Goal: Task Accomplishment & Management: Use online tool/utility

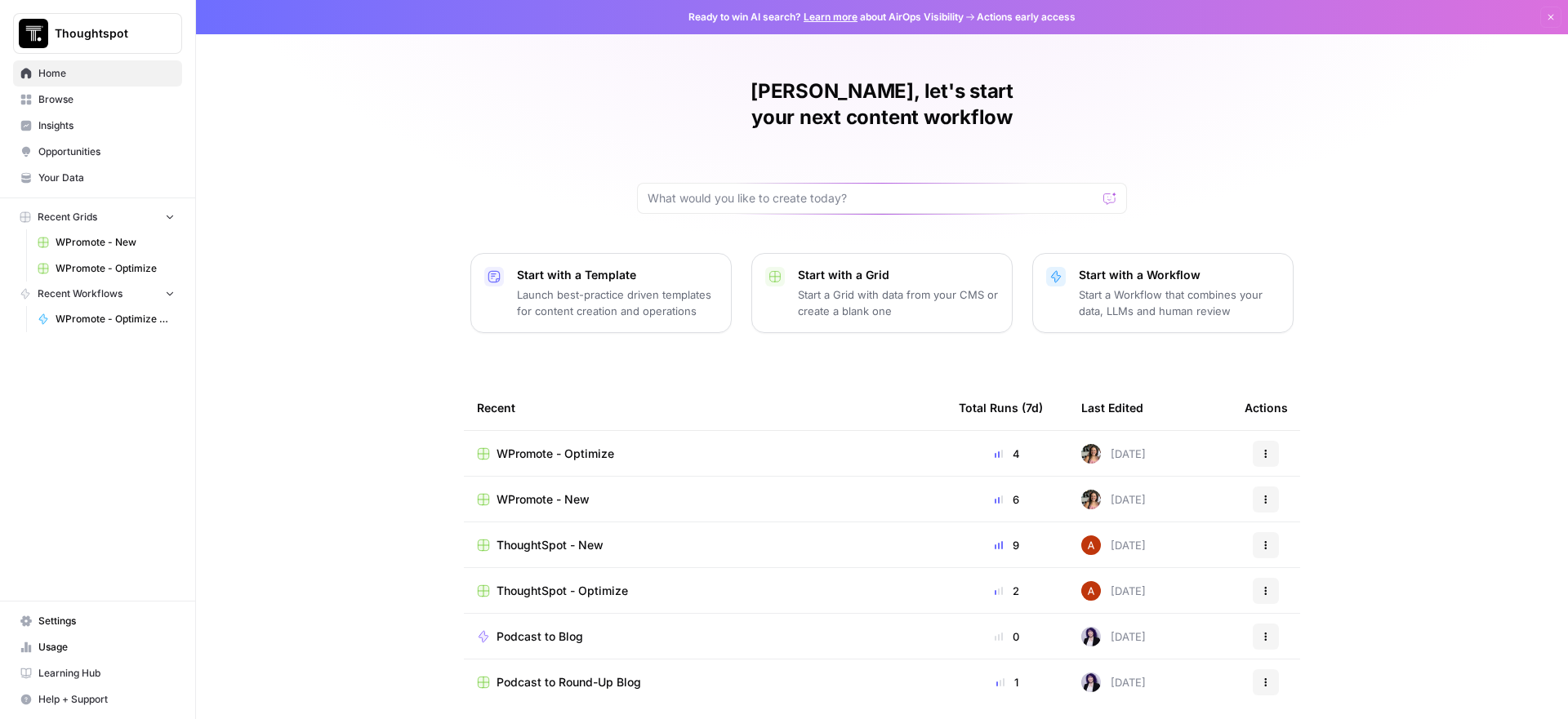
click at [123, 269] on span "WPromote - Optimize" at bounding box center [115, 268] width 119 height 15
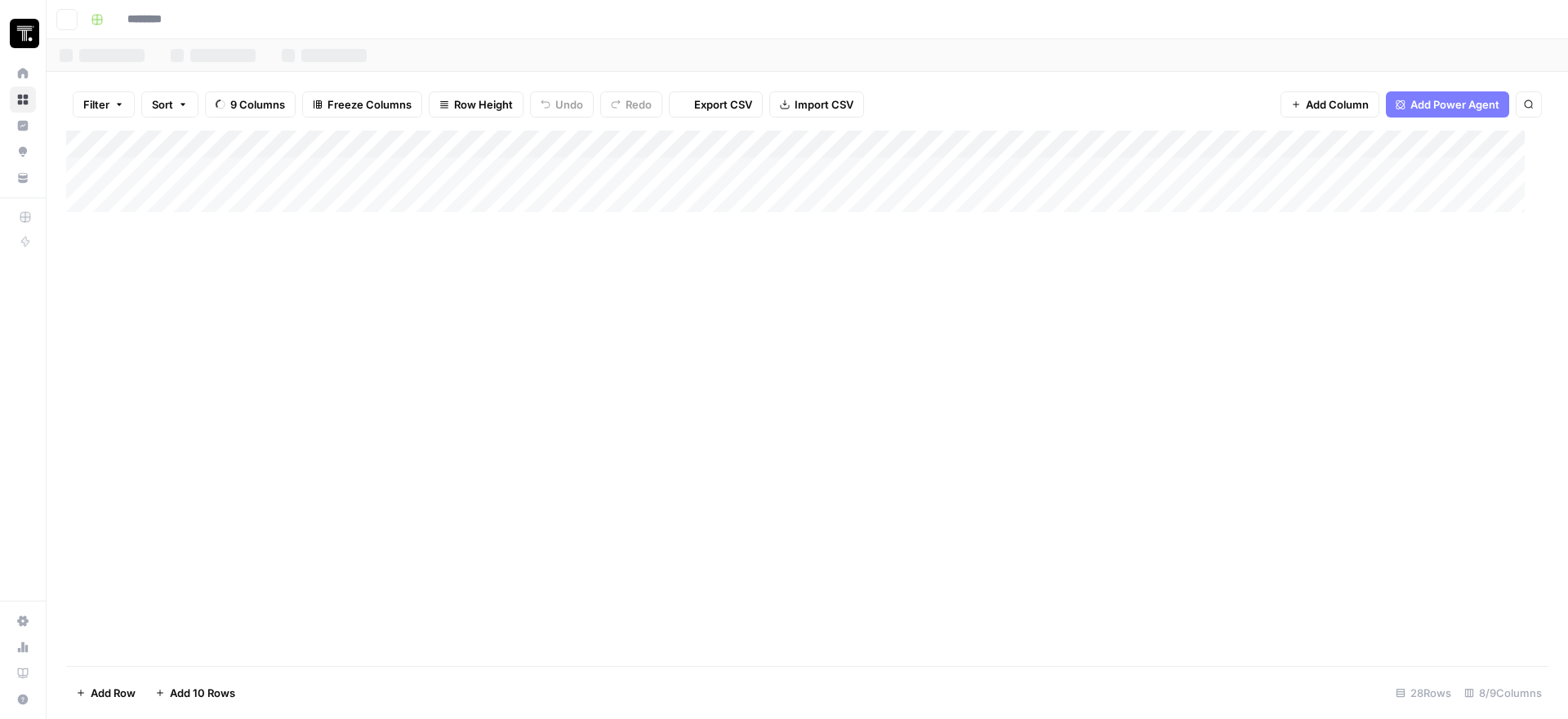
type input "**********"
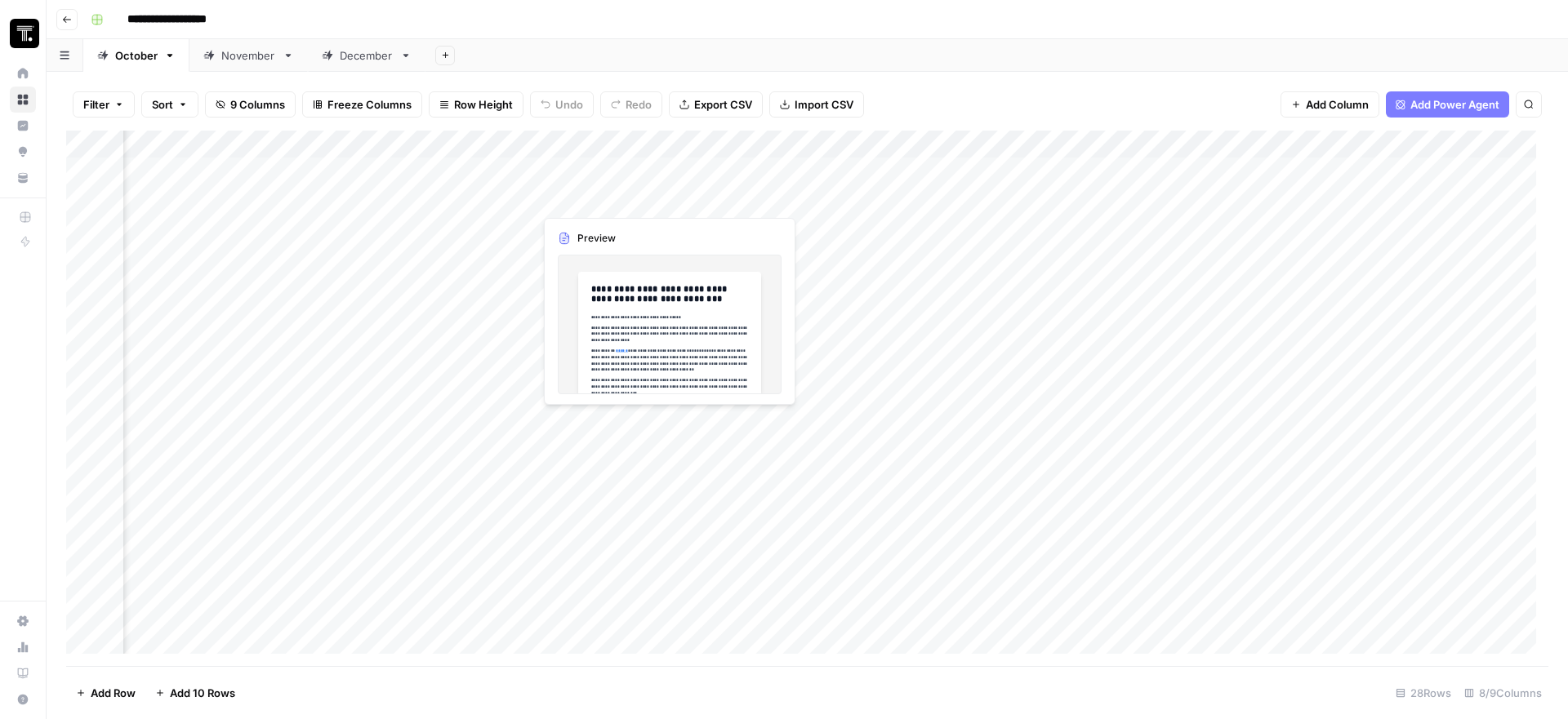
click at [671, 193] on div "Add Column" at bounding box center [807, 398] width 1482 height 535
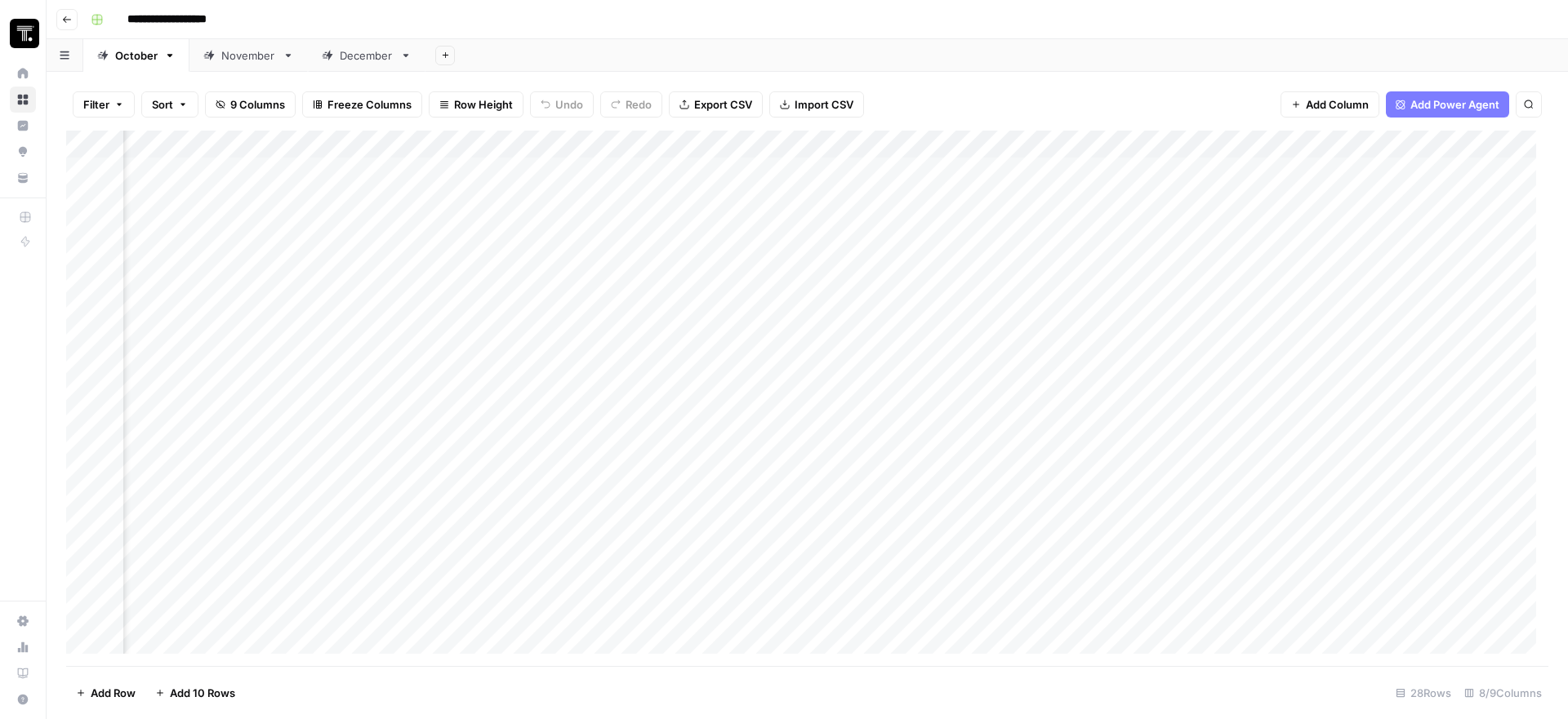
click at [645, 200] on div "Add Column" at bounding box center [807, 398] width 1482 height 535
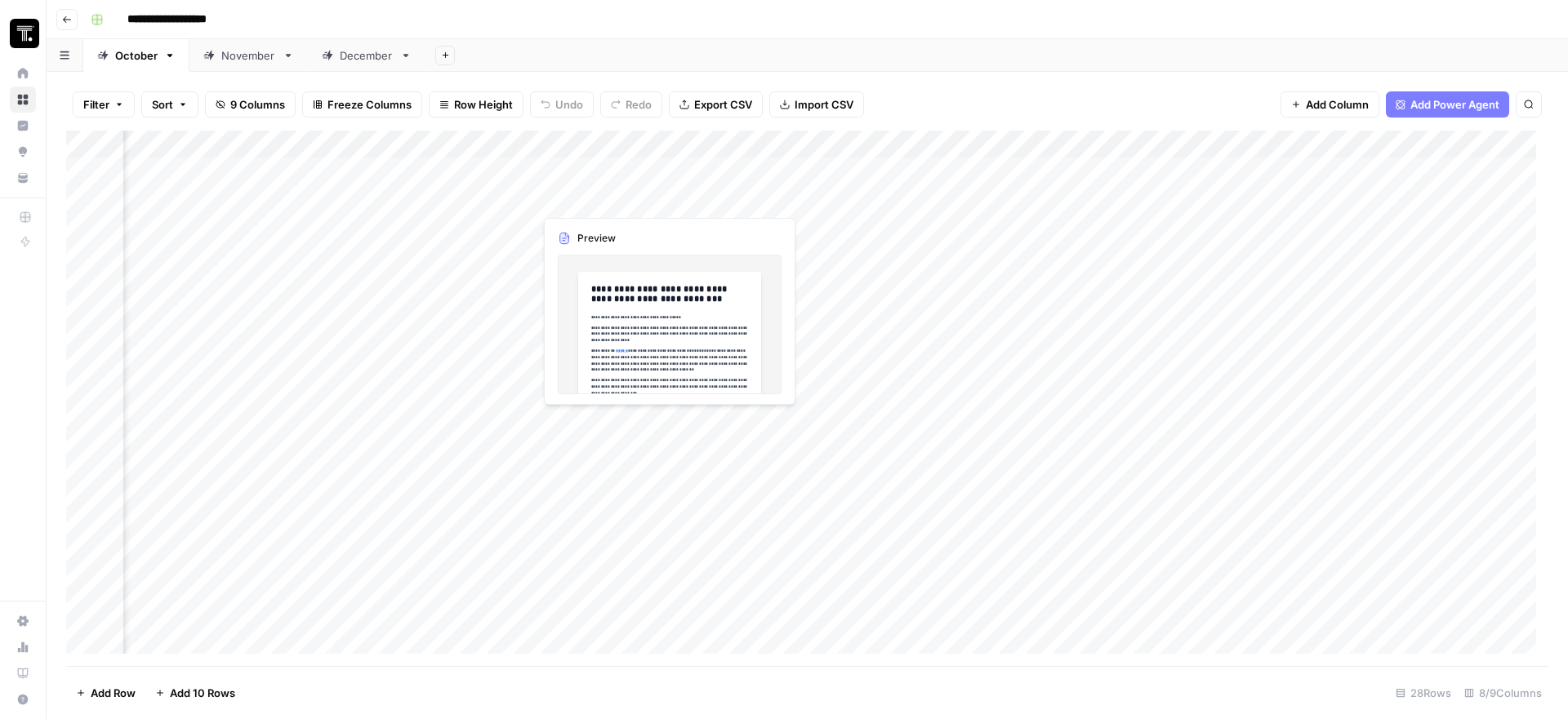
click at [645, 200] on div at bounding box center [653, 198] width 238 height 30
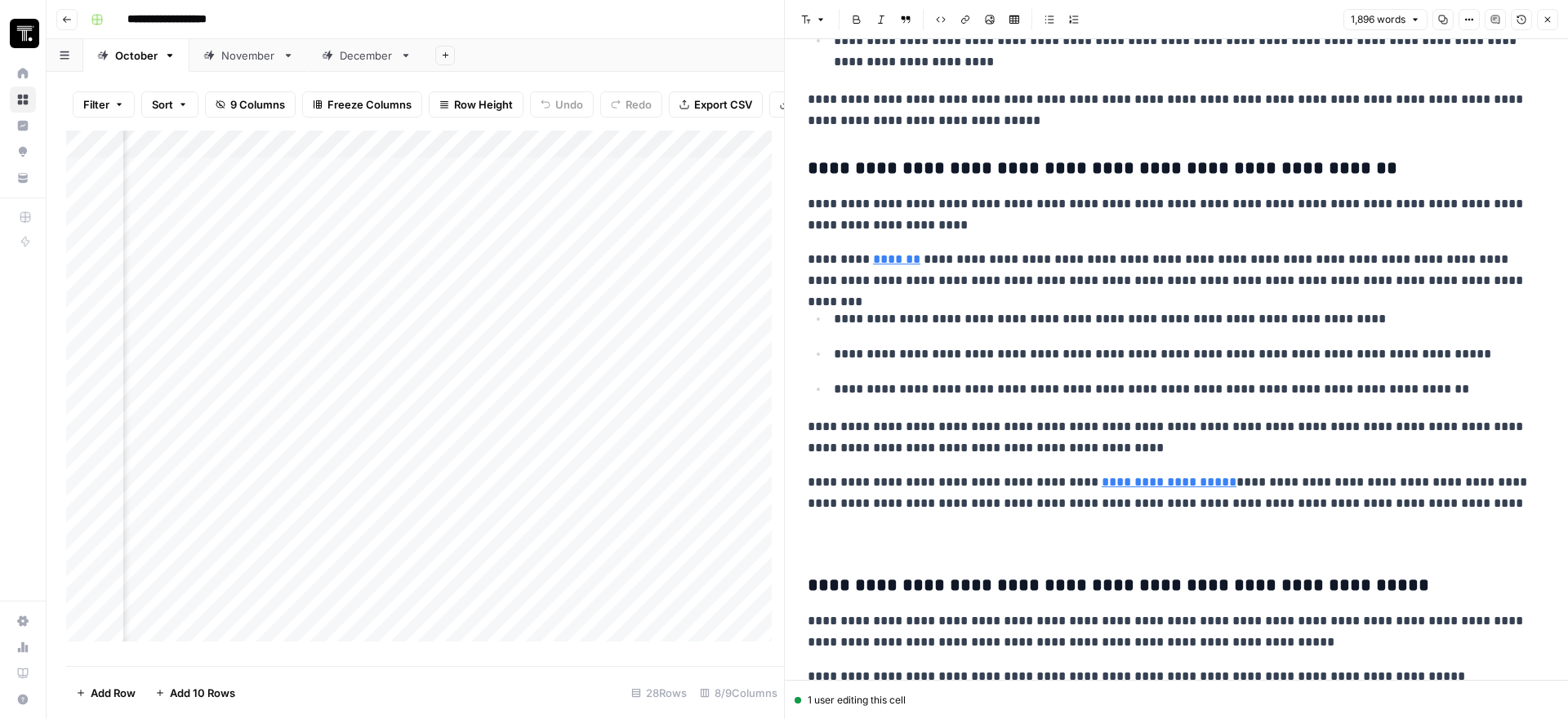
scroll to position [2362, 0]
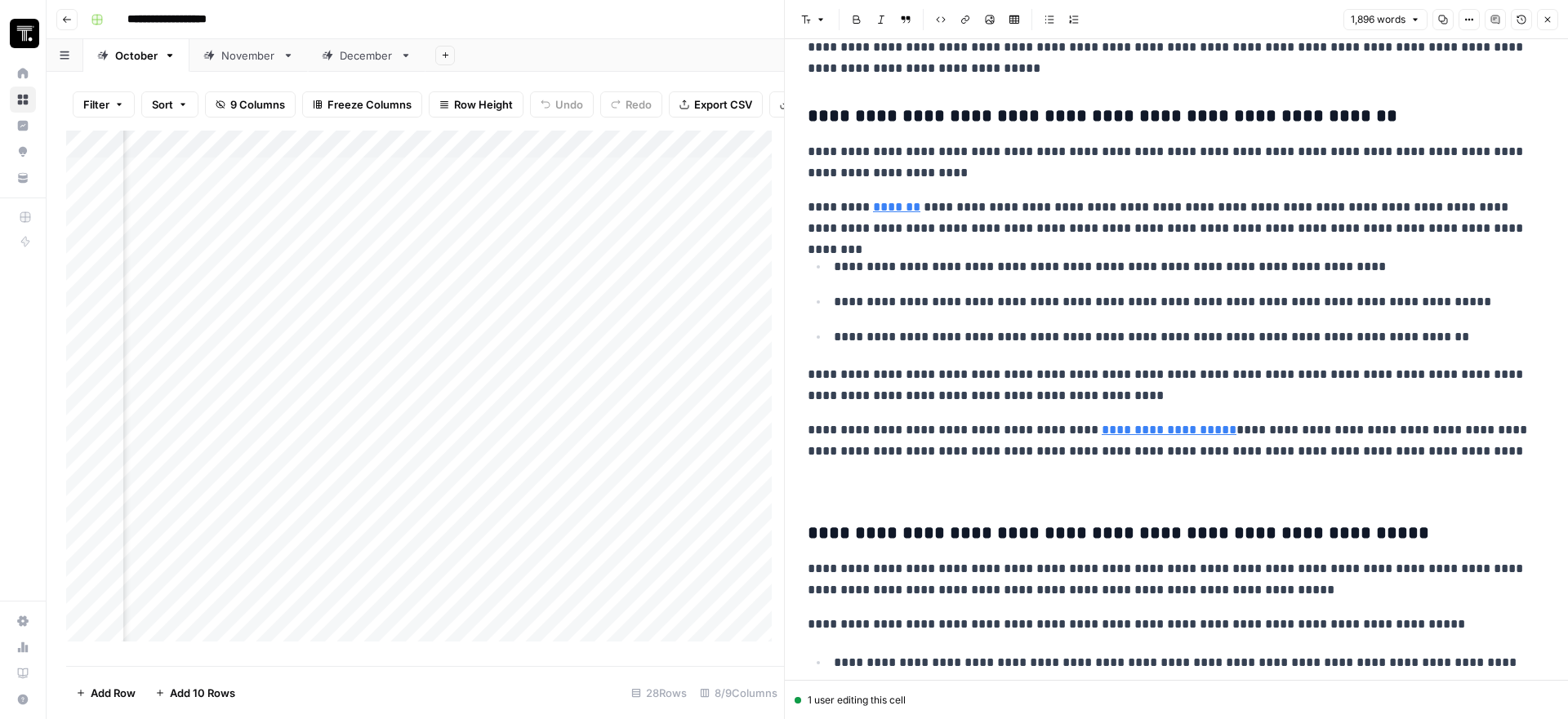
click at [1127, 497] on p at bounding box center [1170, 486] width 725 height 21
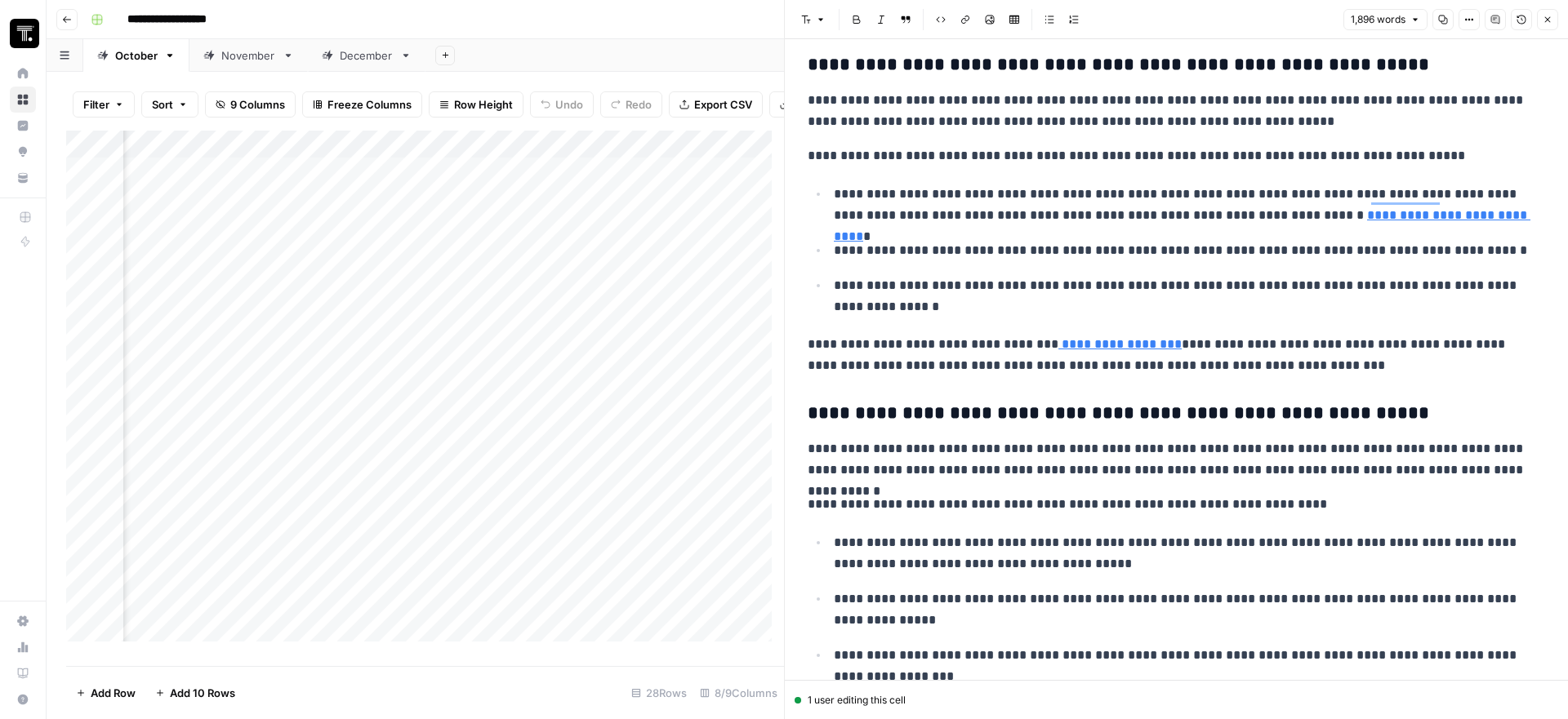
scroll to position [2437, 0]
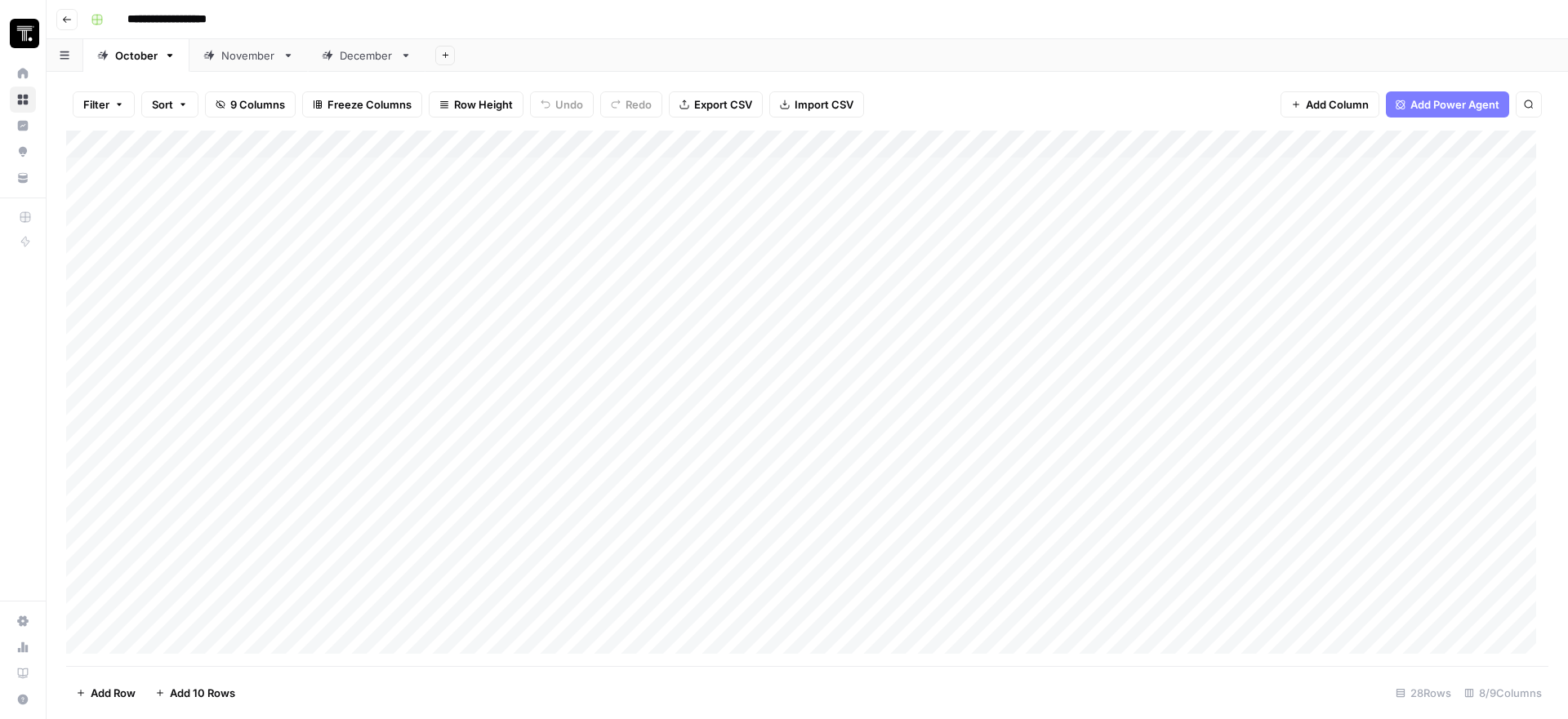
click at [1466, 200] on div "Add Column" at bounding box center [807, 398] width 1482 height 535
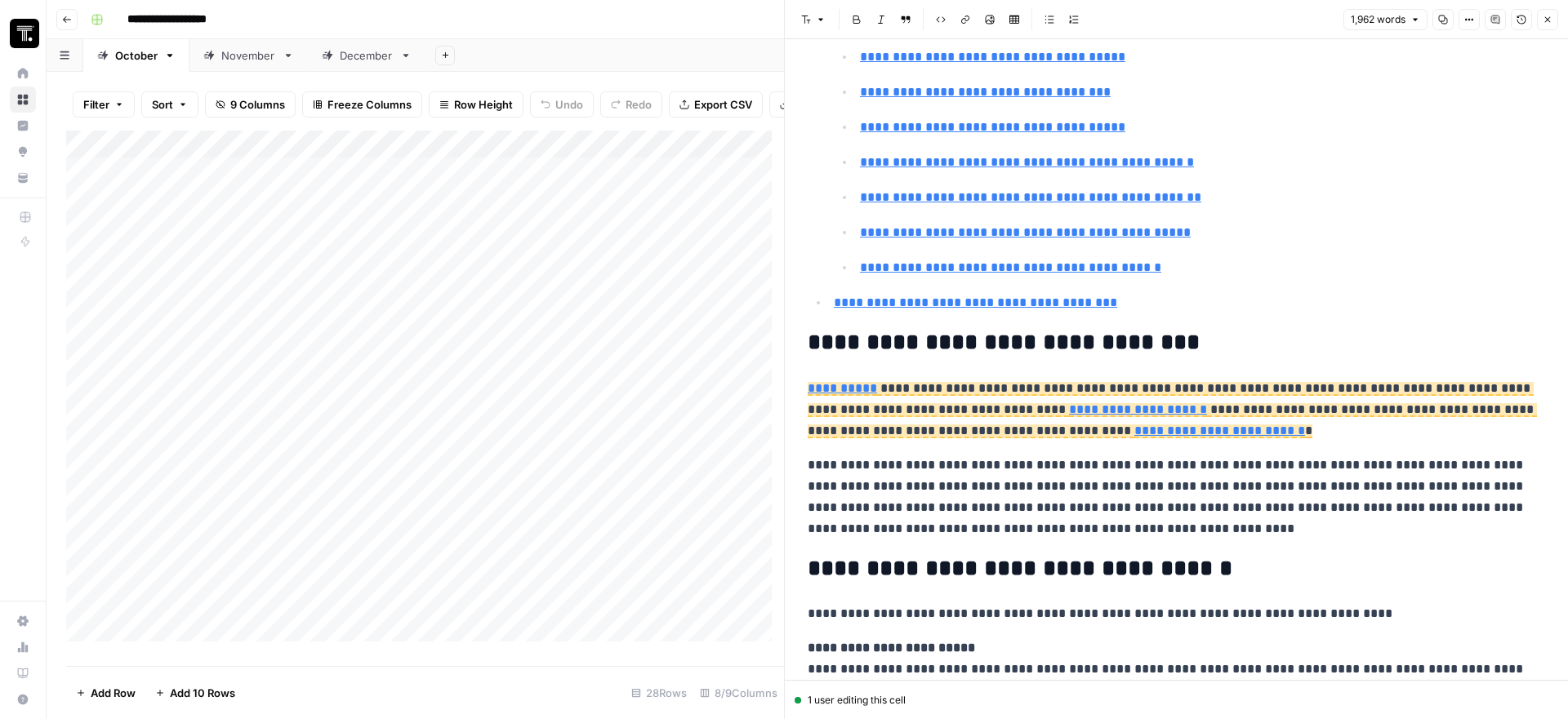
scroll to position [595, 0]
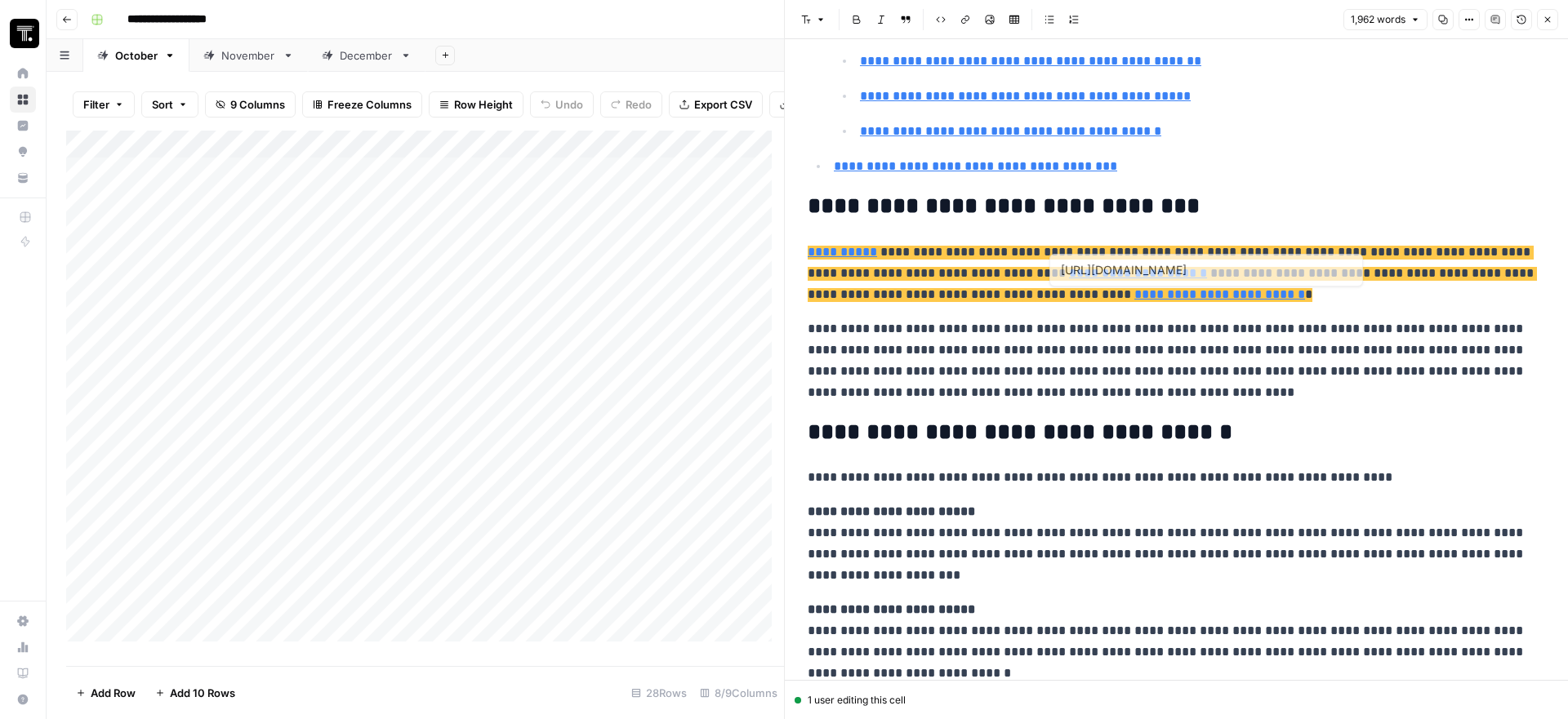
type input "[URL][DOMAIN_NAME]"
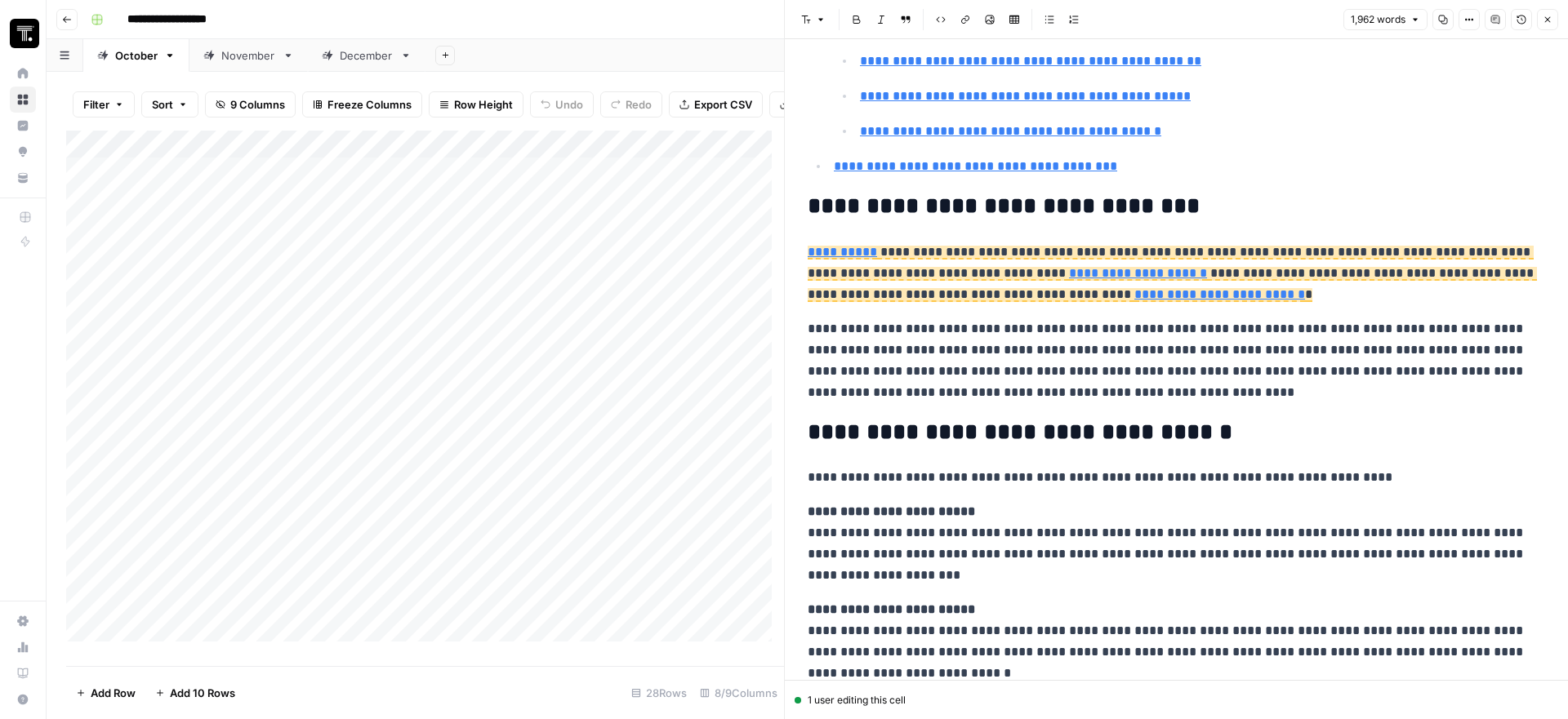
scroll to position [598, 0]
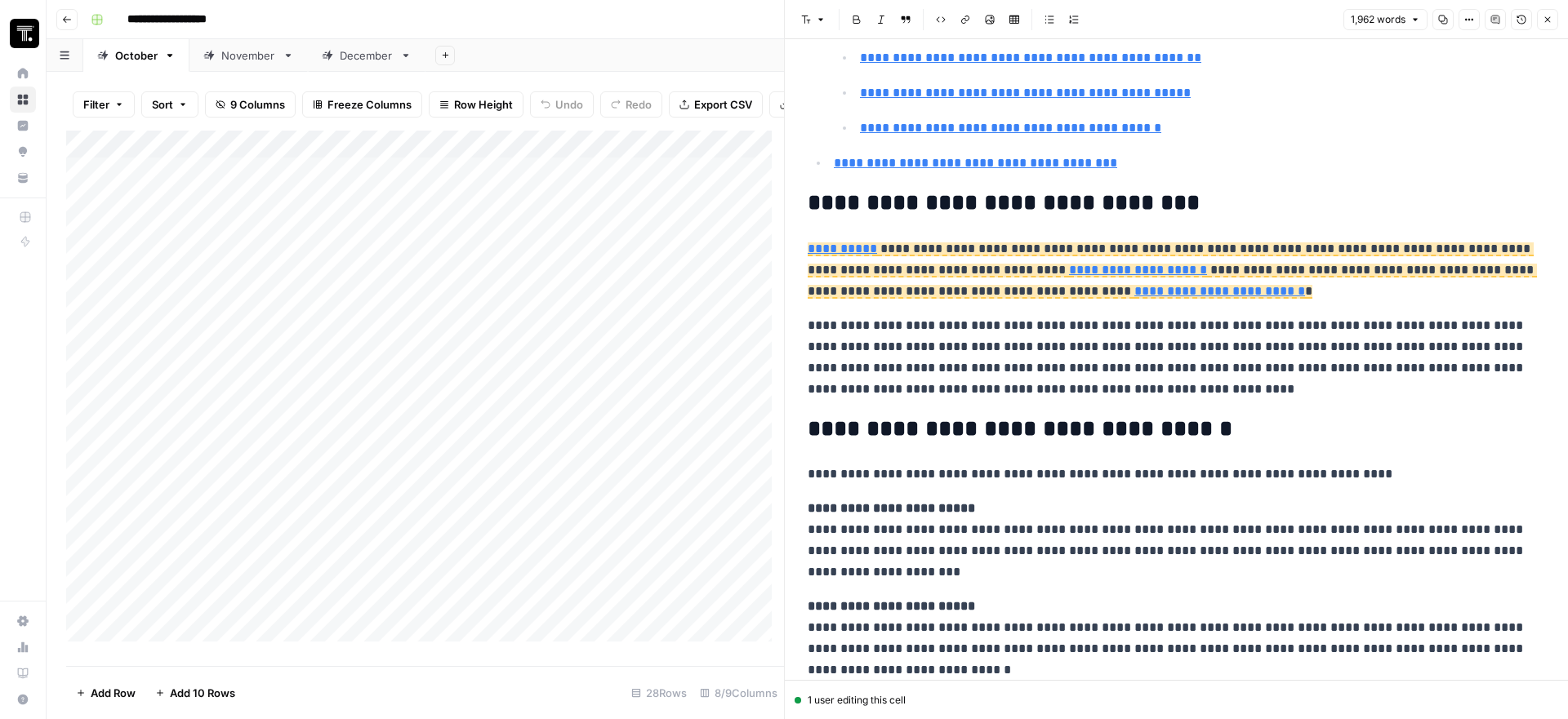
click at [1523, 24] on icon "button" at bounding box center [1521, 19] width 9 height 9
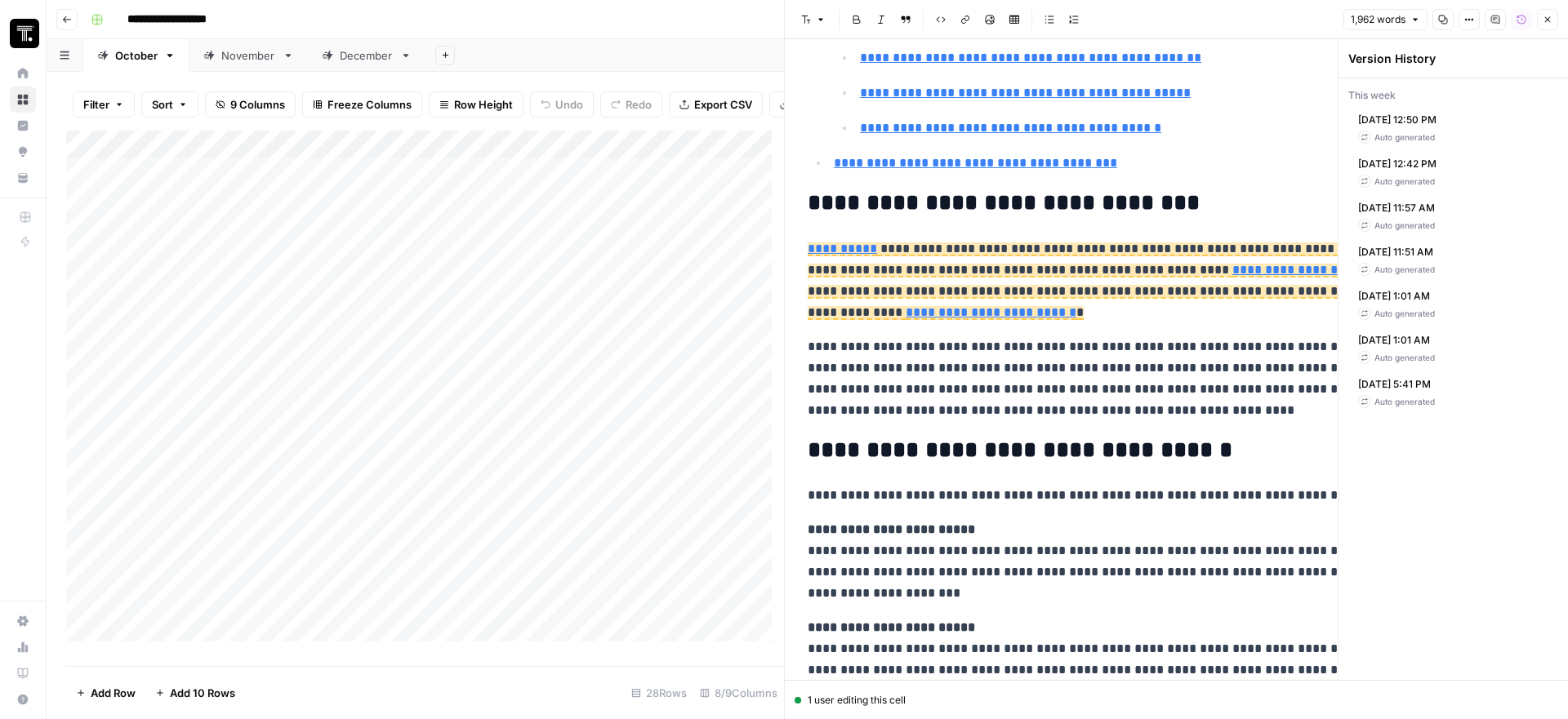
scroll to position [697, 0]
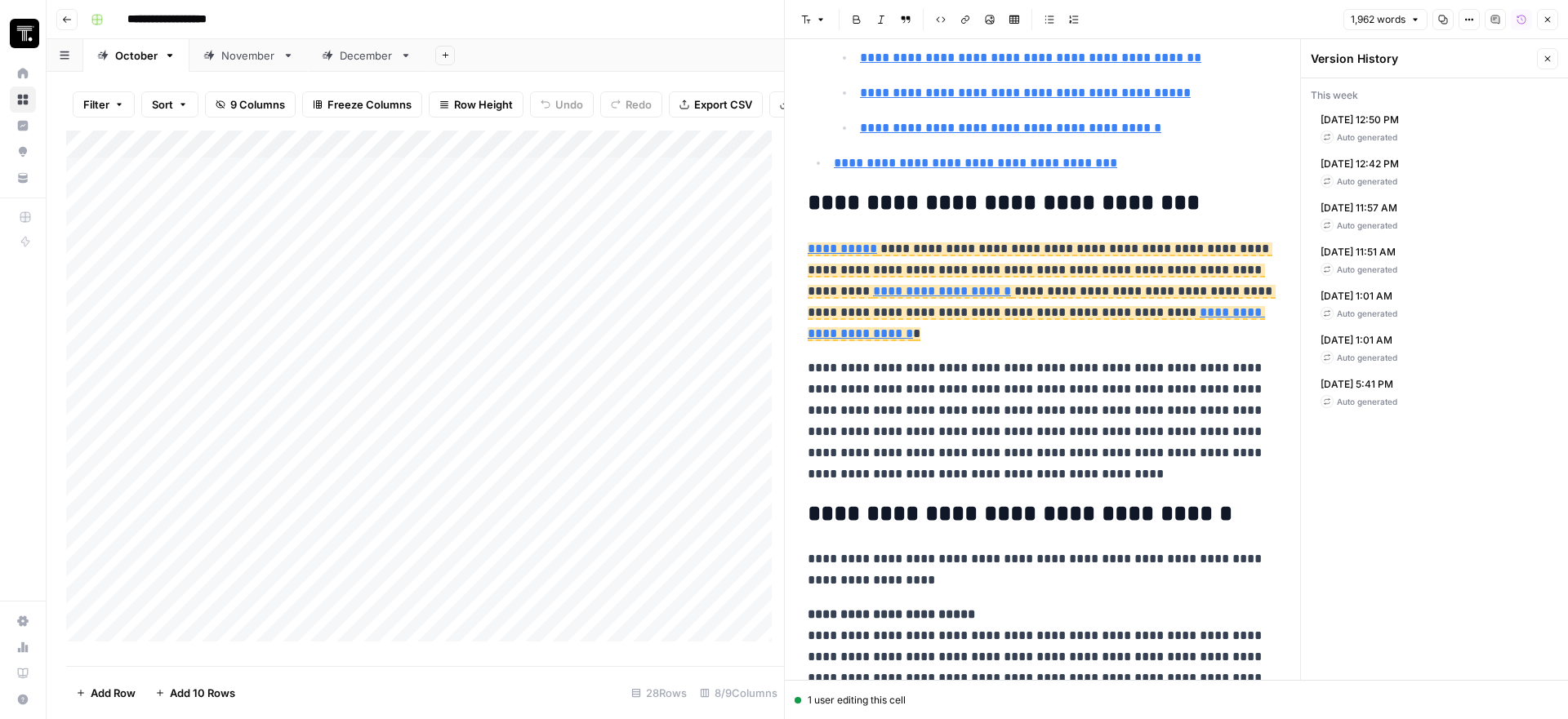
click at [1432, 127] on div "[DATE] 12:50 PM Auto generated" at bounding box center [1435, 128] width 247 height 44
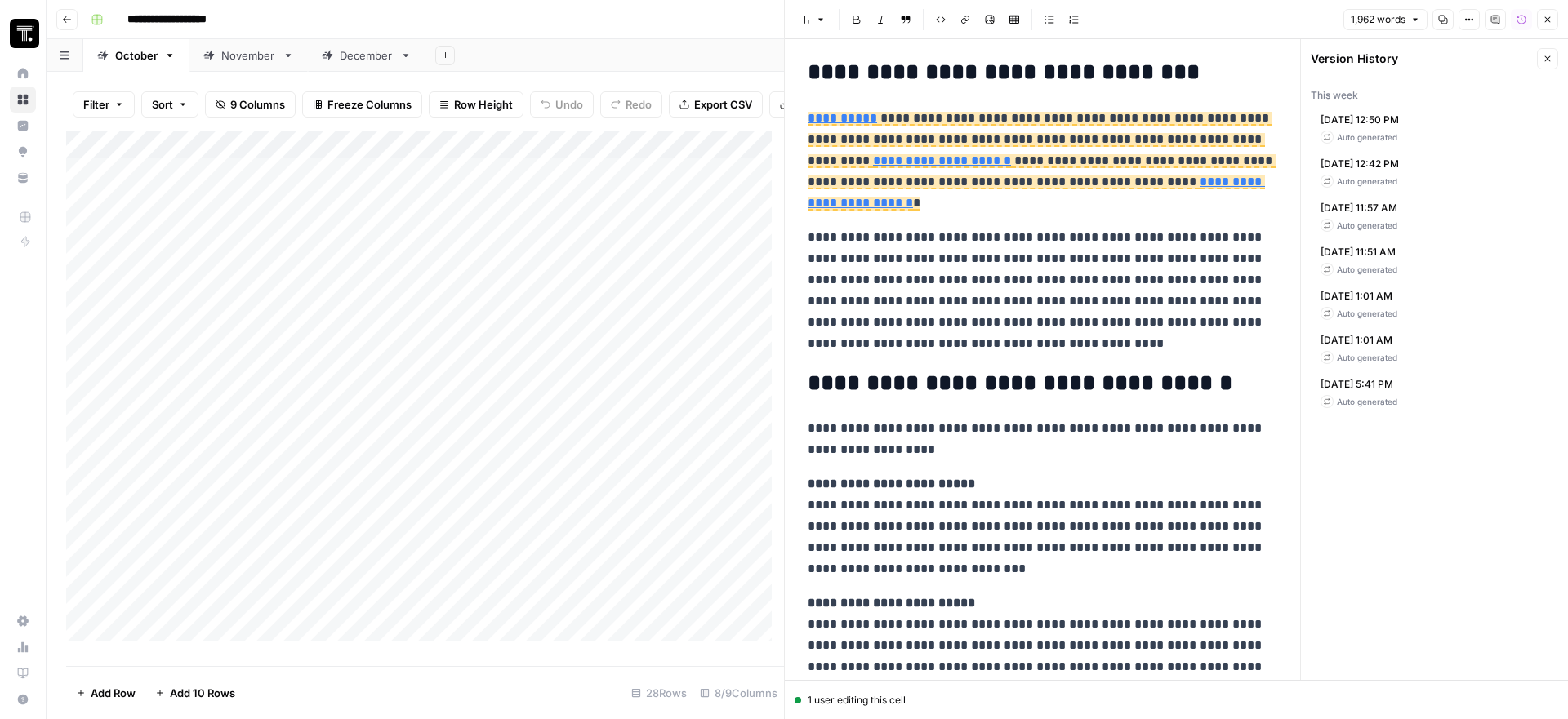
scroll to position [899, 0]
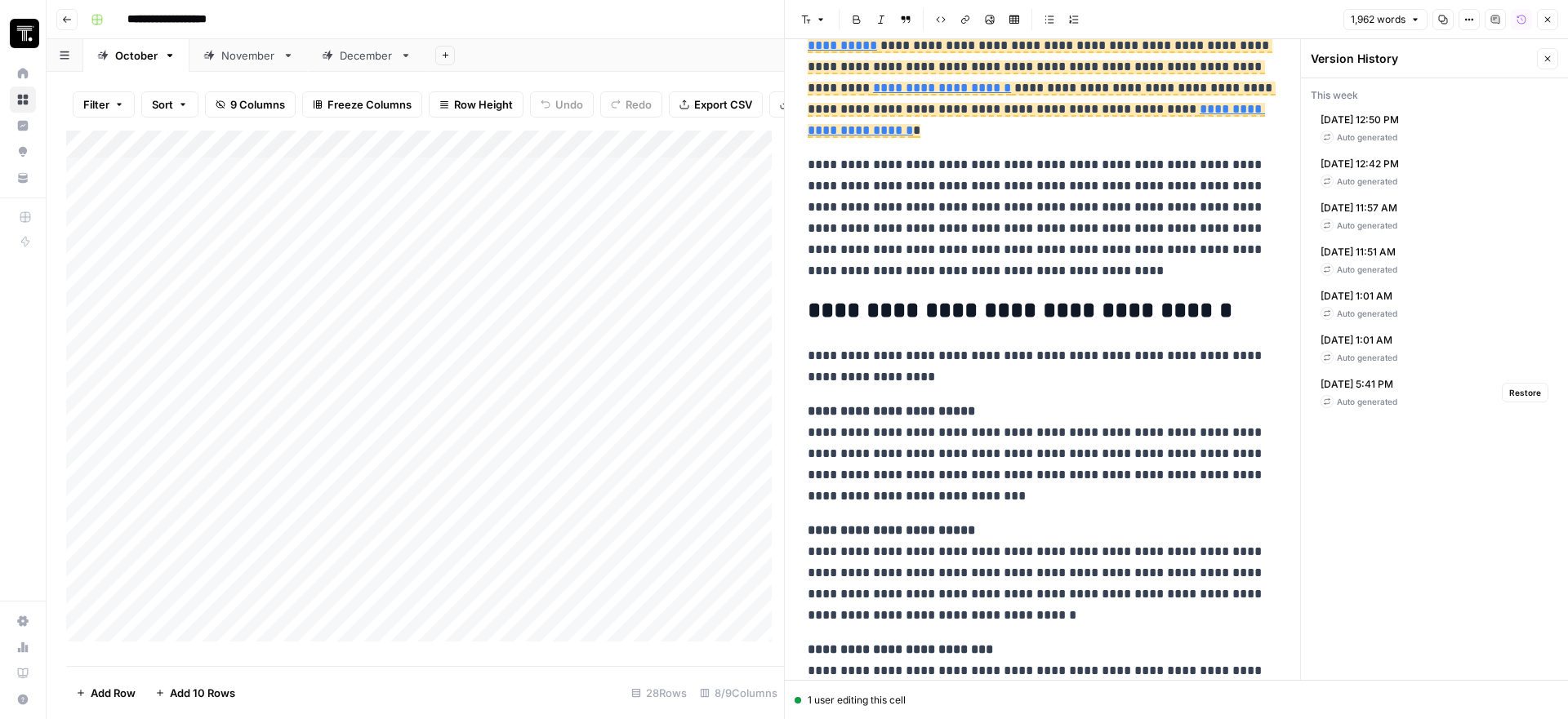
click at [1385, 386] on span "[DATE] 5:41 PM" at bounding box center [1359, 384] width 77 height 15
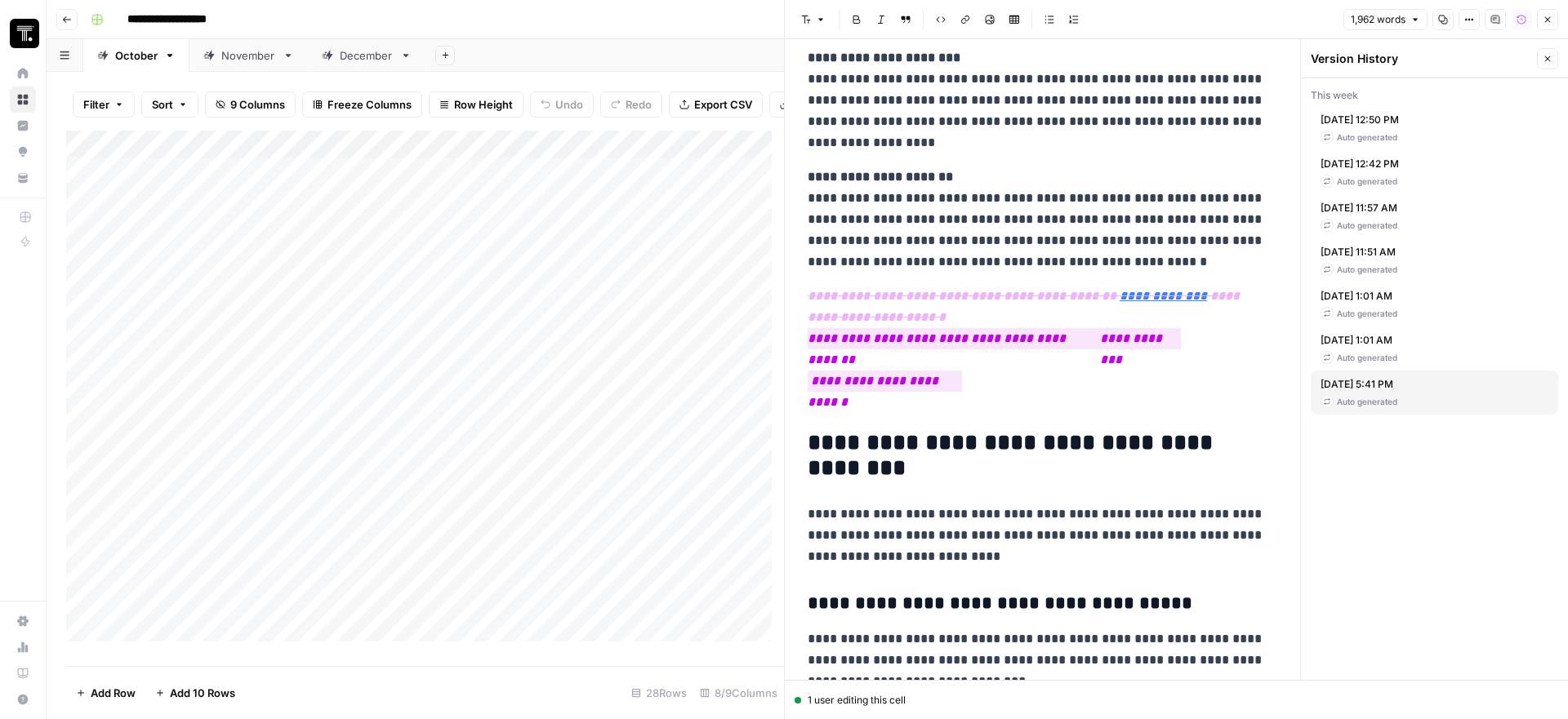
scroll to position [1804, 0]
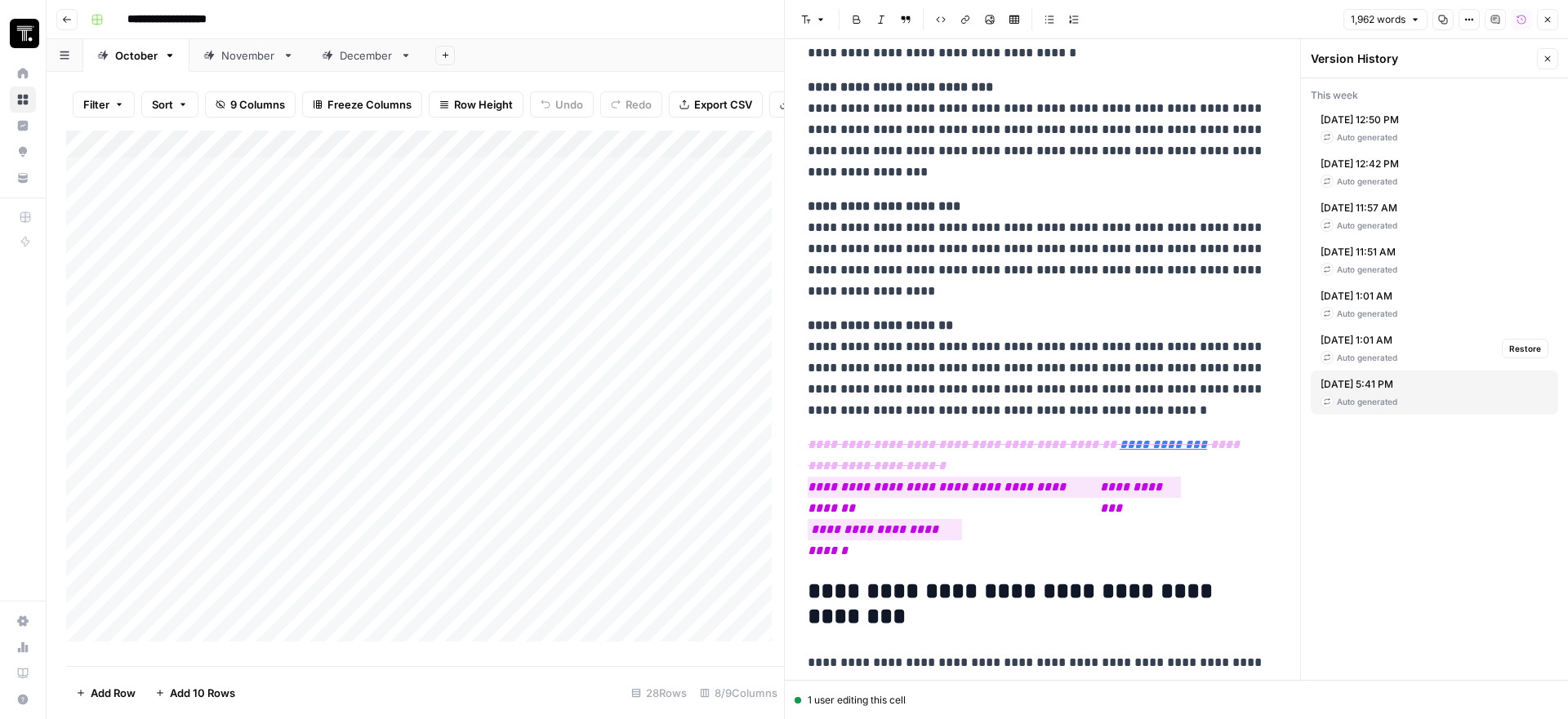
click at [1373, 351] on div "Auto generated" at bounding box center [1359, 357] width 77 height 13
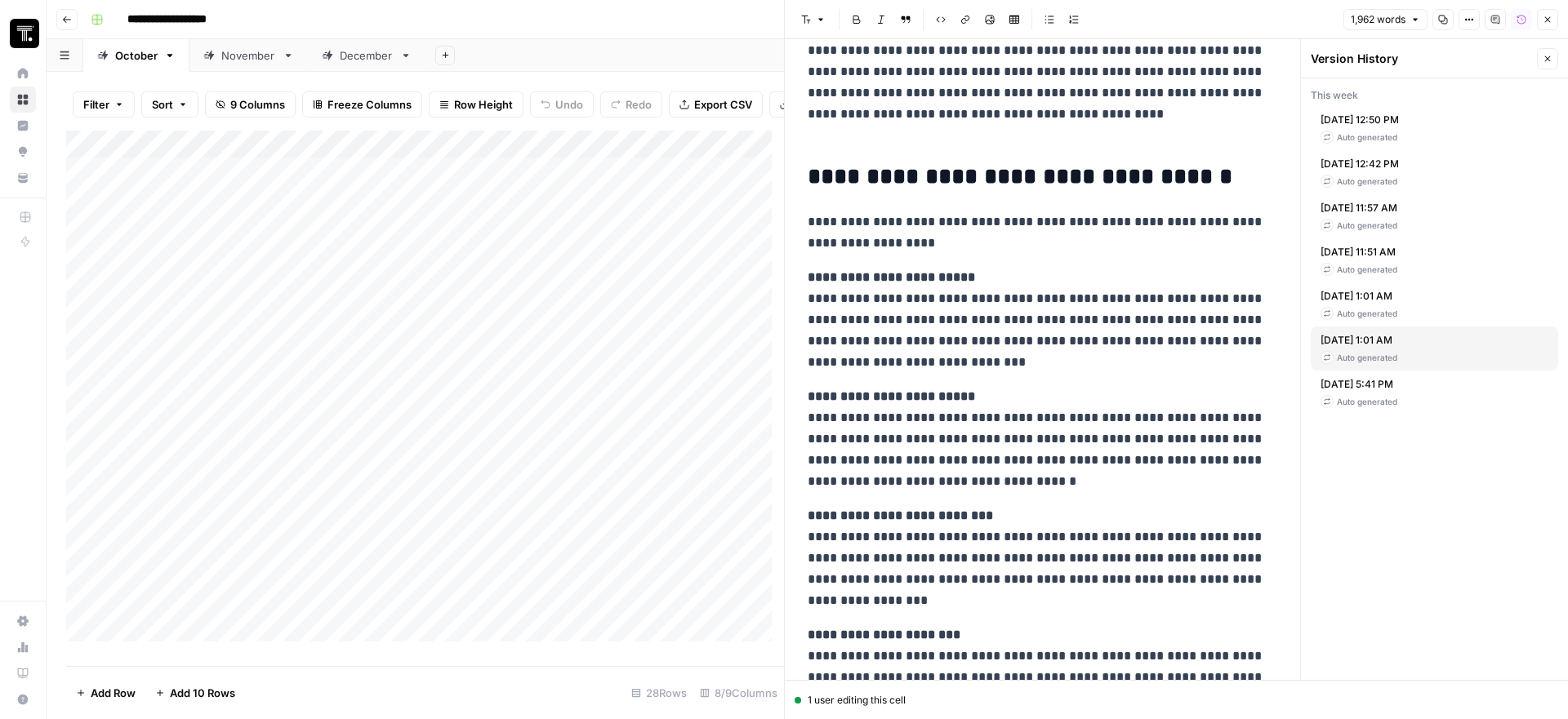
scroll to position [1585, 0]
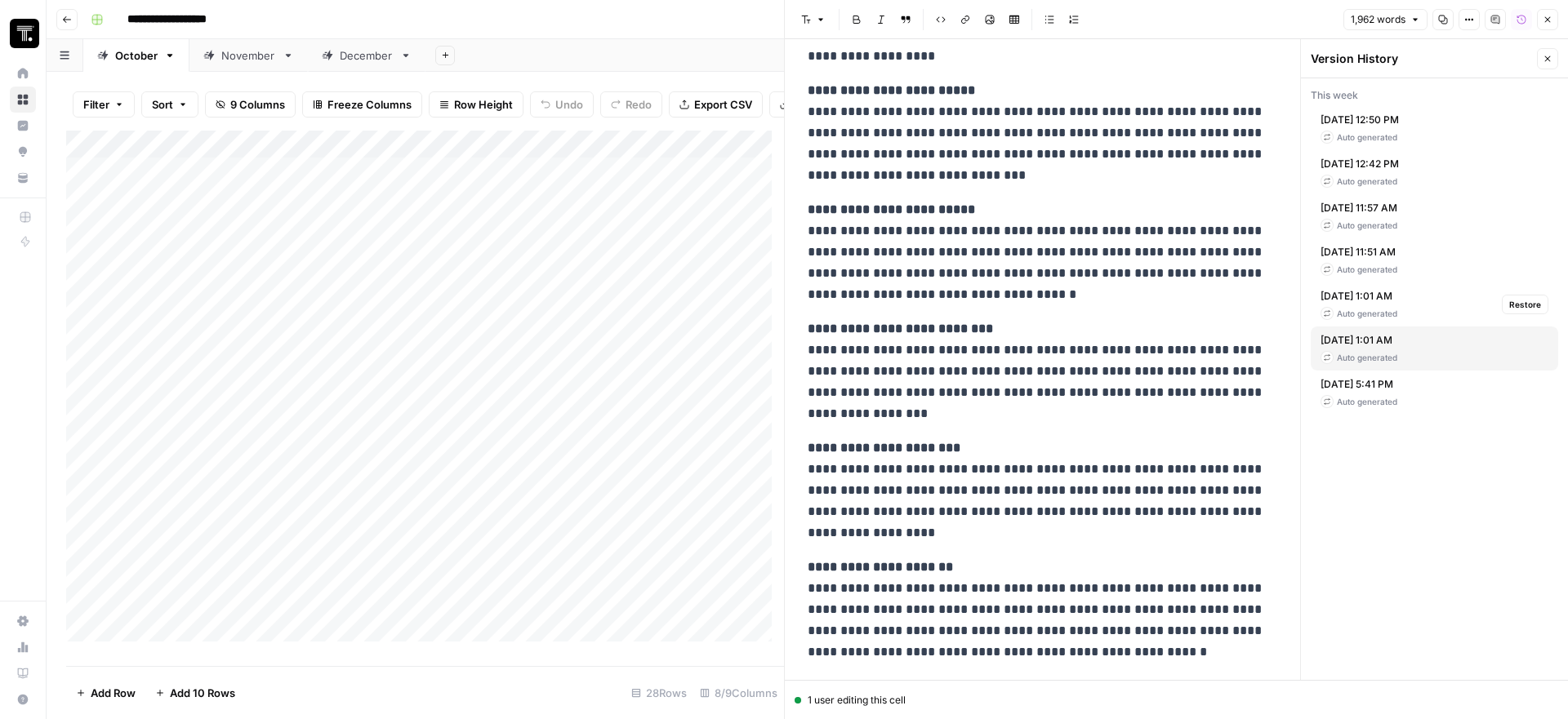
click at [1395, 307] on div "Auto generated" at bounding box center [1359, 313] width 77 height 13
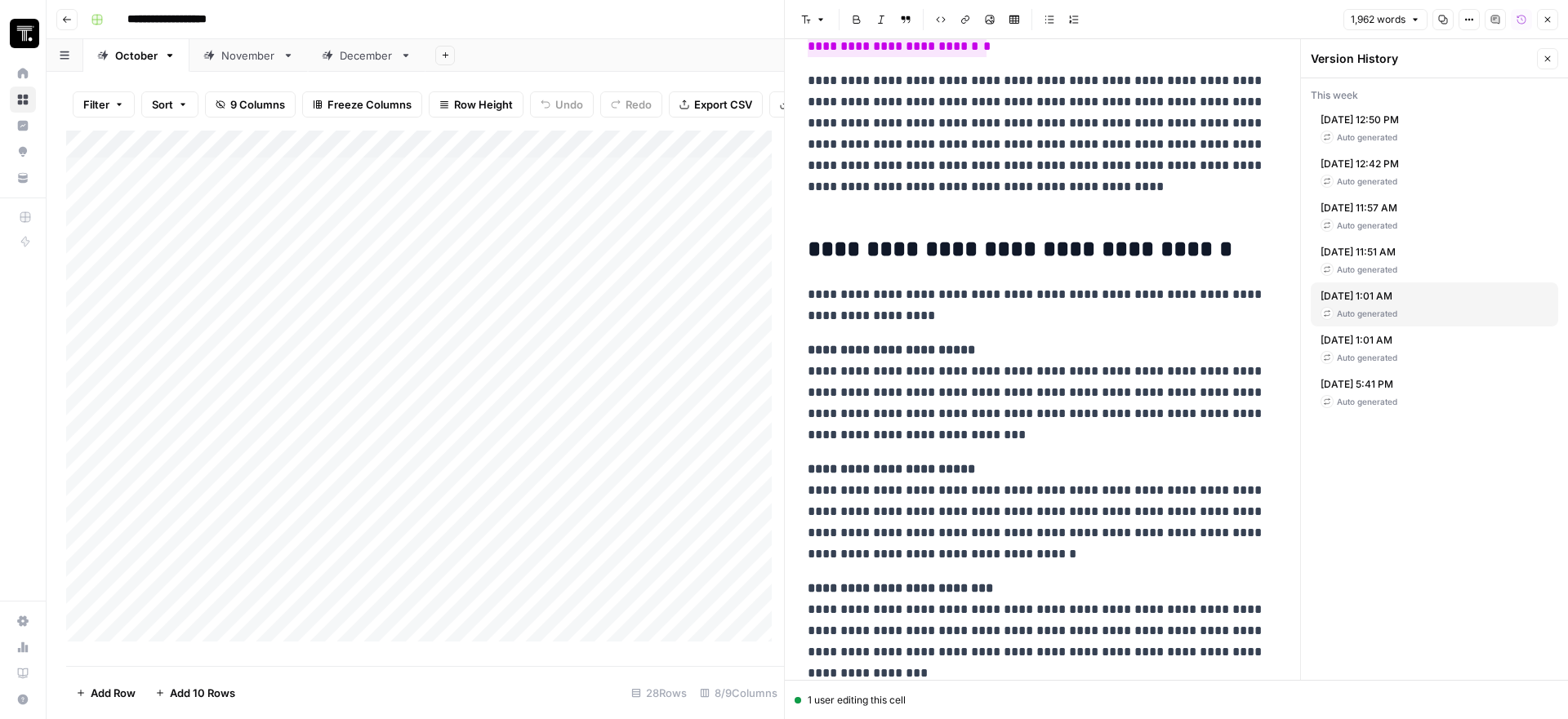
scroll to position [1237, 0]
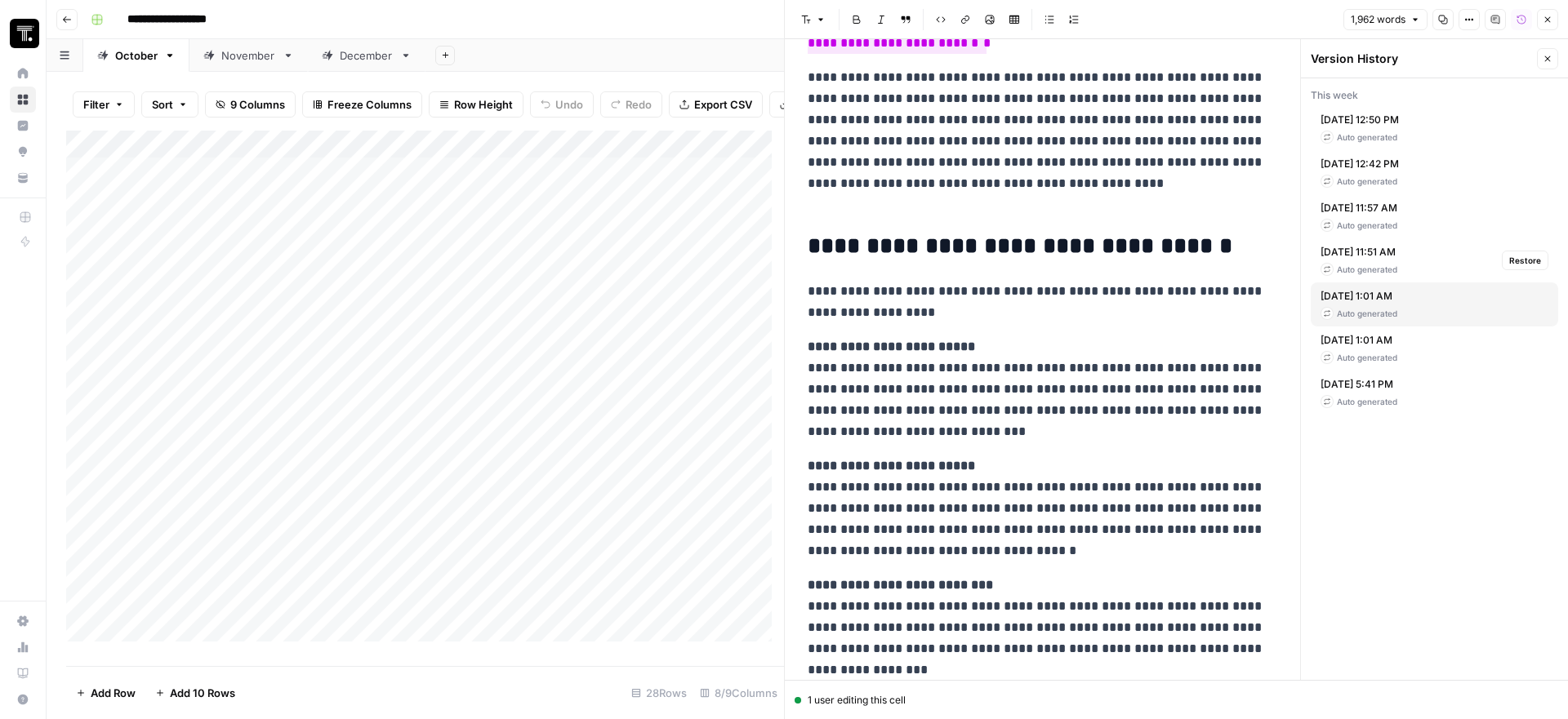
click at [1367, 261] on div "[DATE] 11:51 AM Auto generated" at bounding box center [1359, 260] width 77 height 31
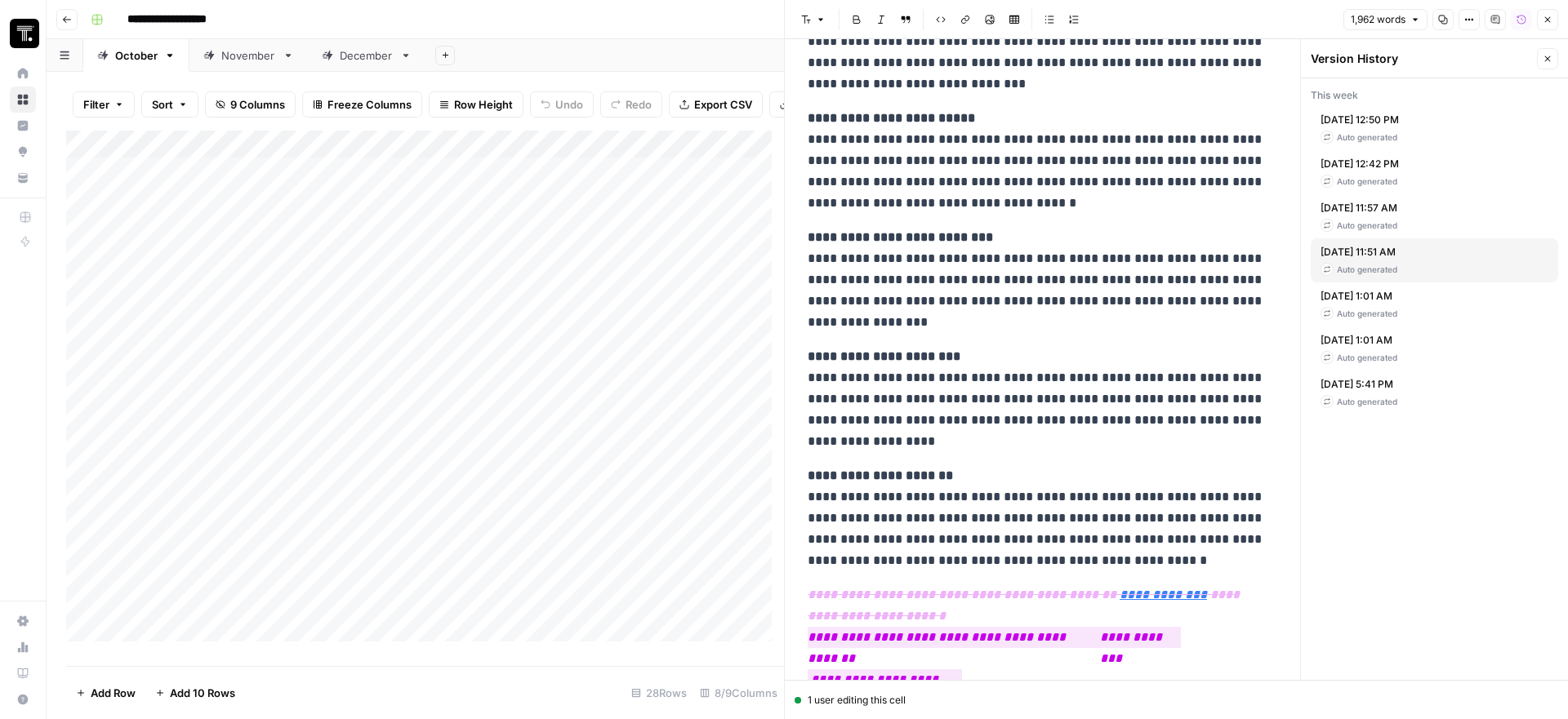
scroll to position [1275, 0]
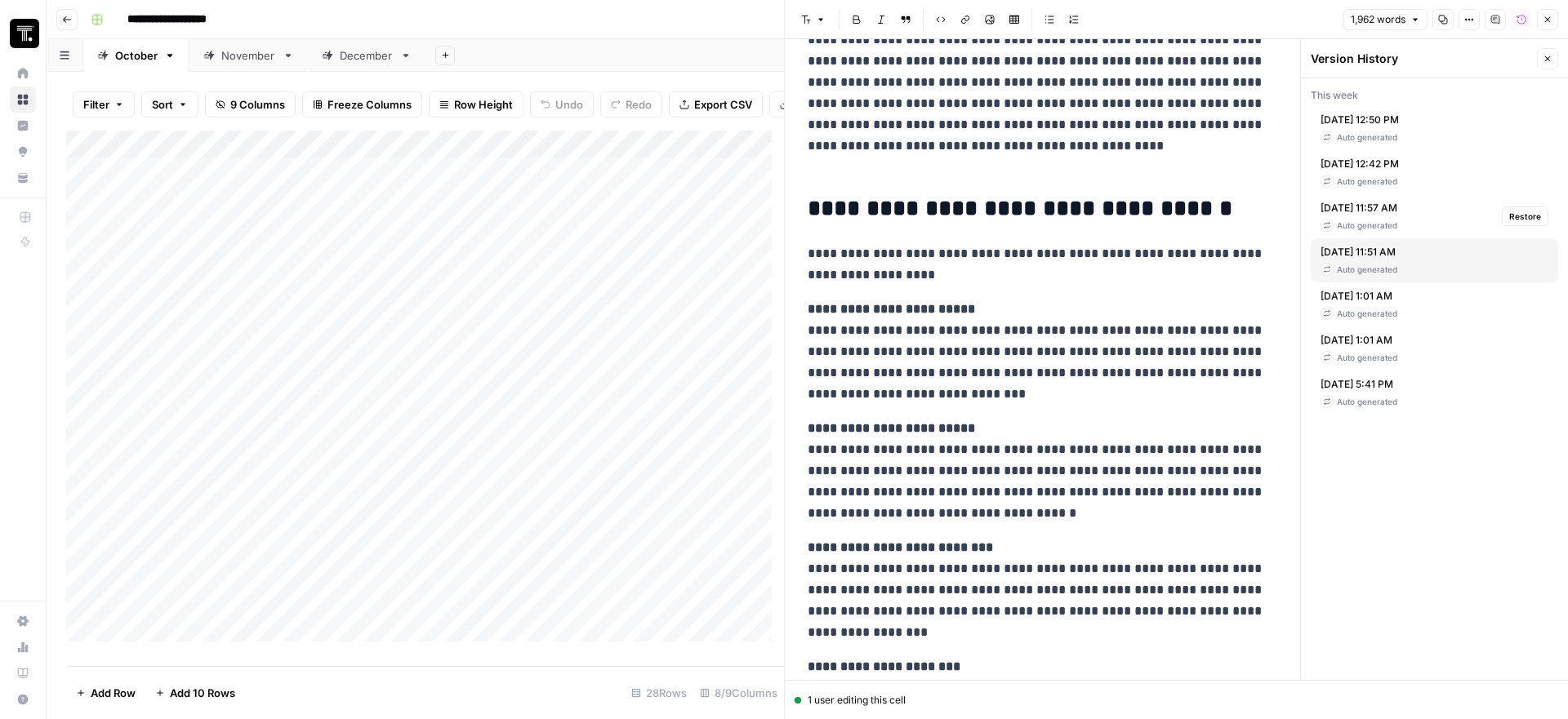
click at [1364, 224] on div "Auto generated" at bounding box center [1359, 225] width 77 height 13
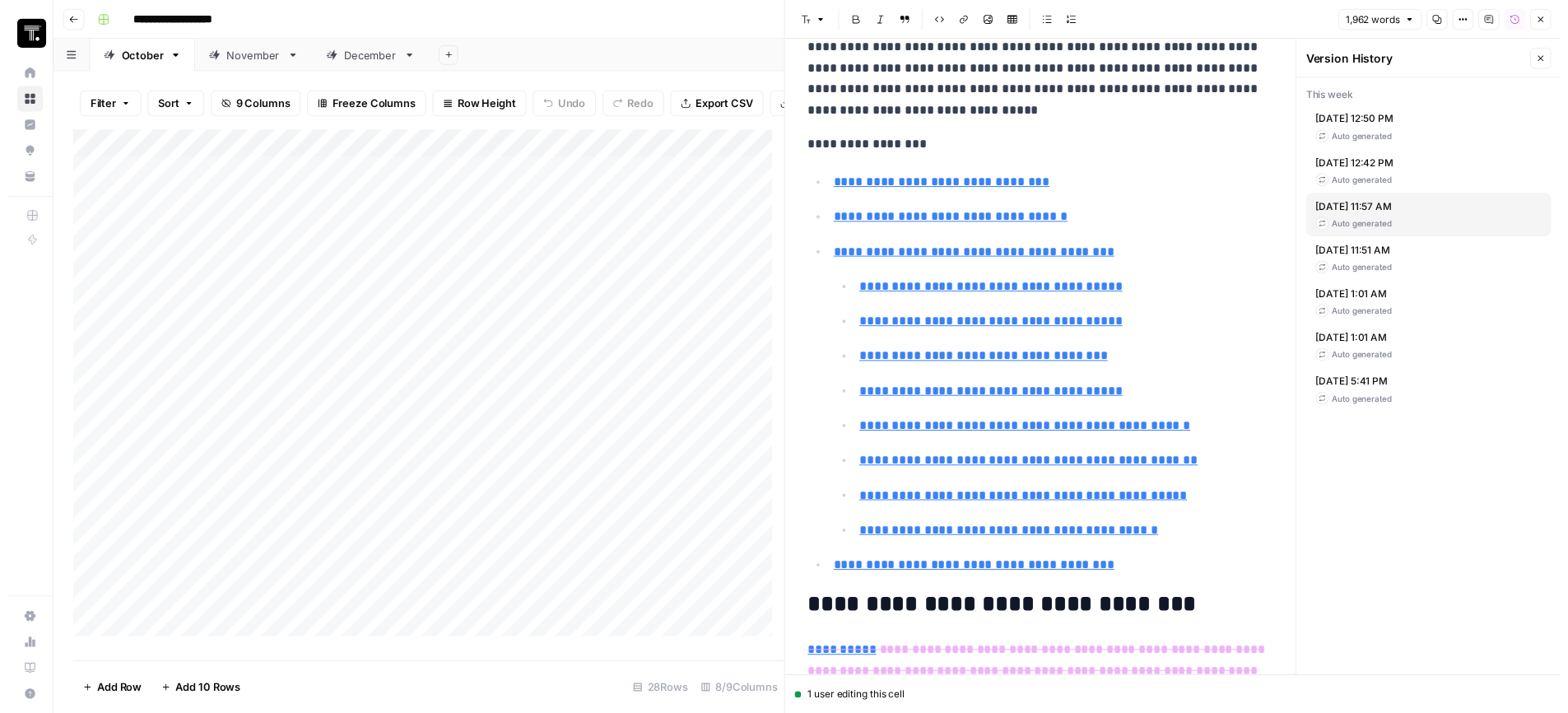
scroll to position [354, 0]
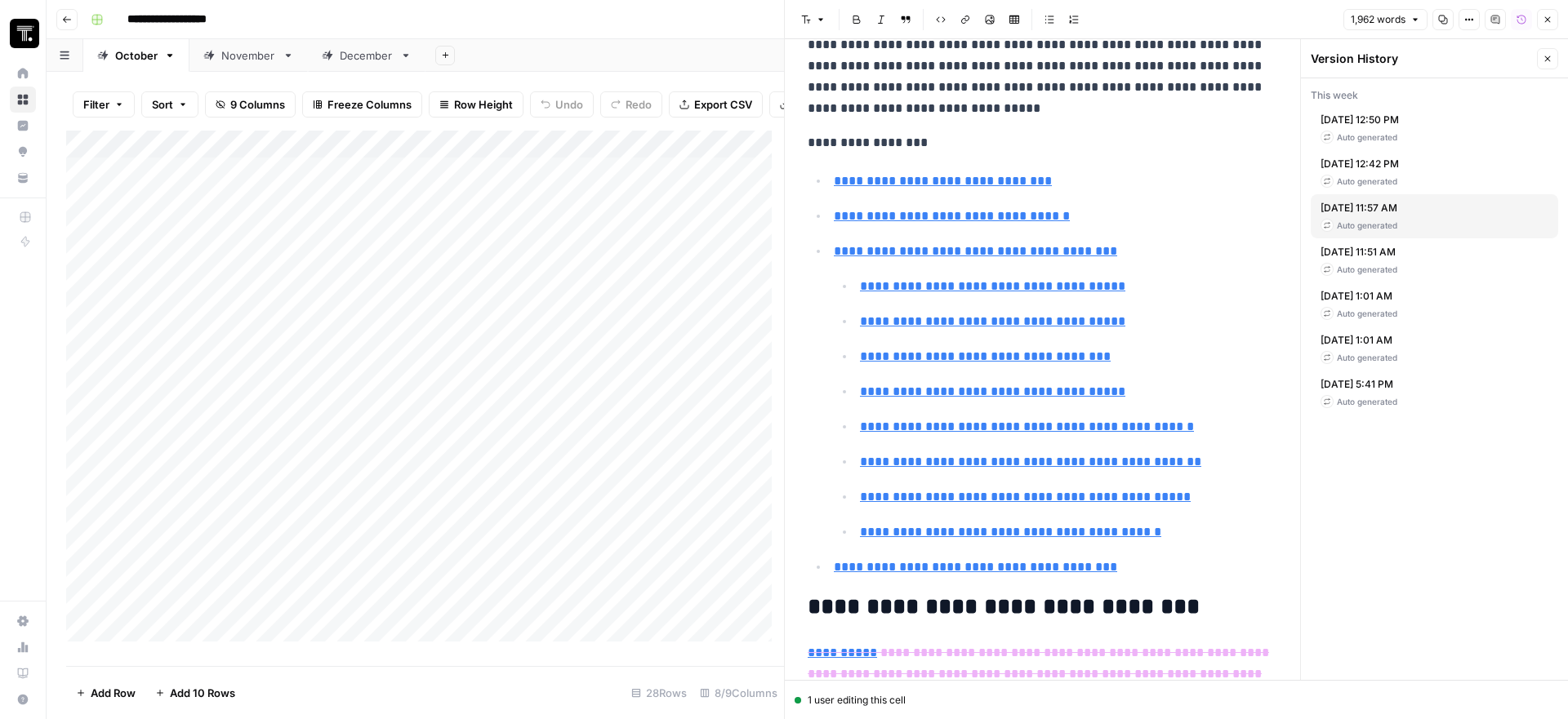
click at [1543, 57] on icon "button" at bounding box center [1547, 58] width 9 height 9
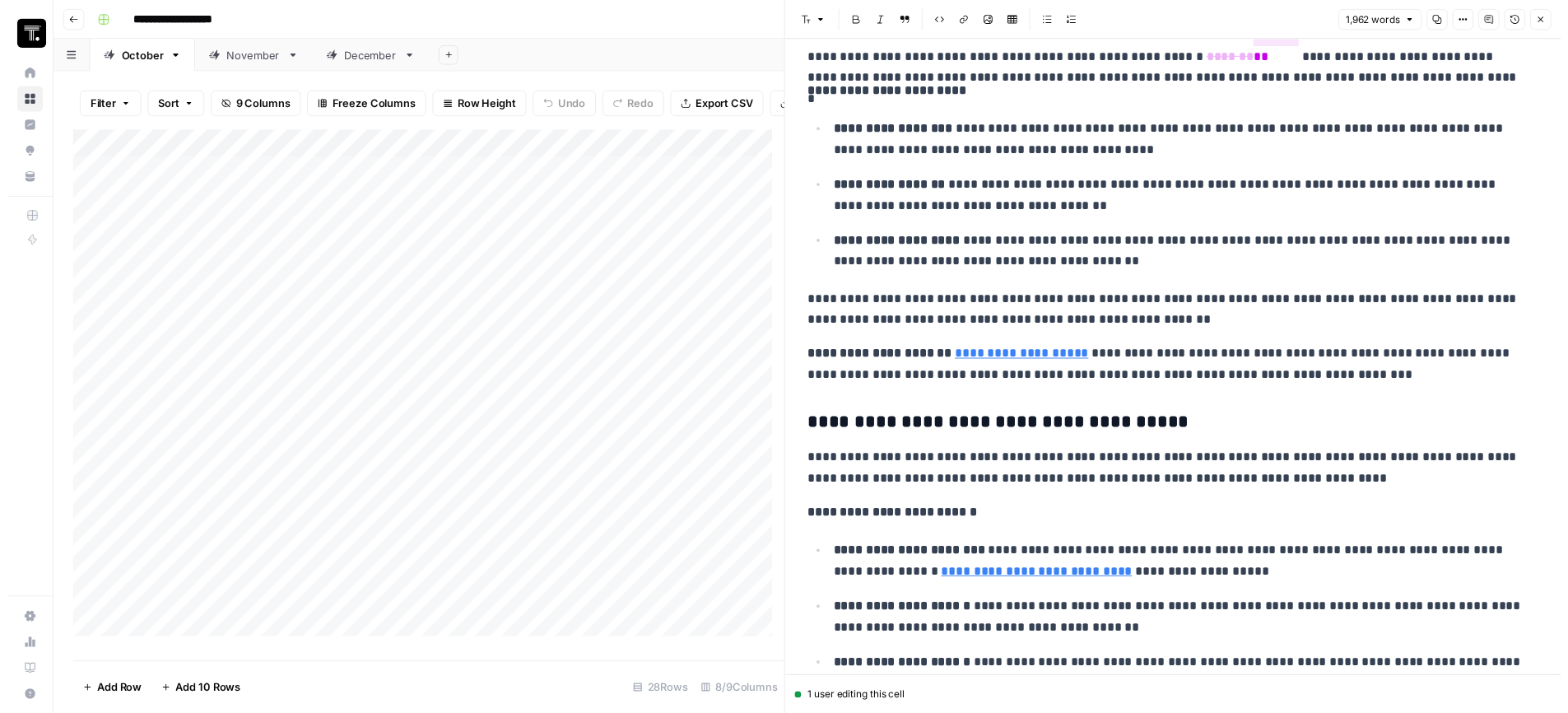
scroll to position [1114, 0]
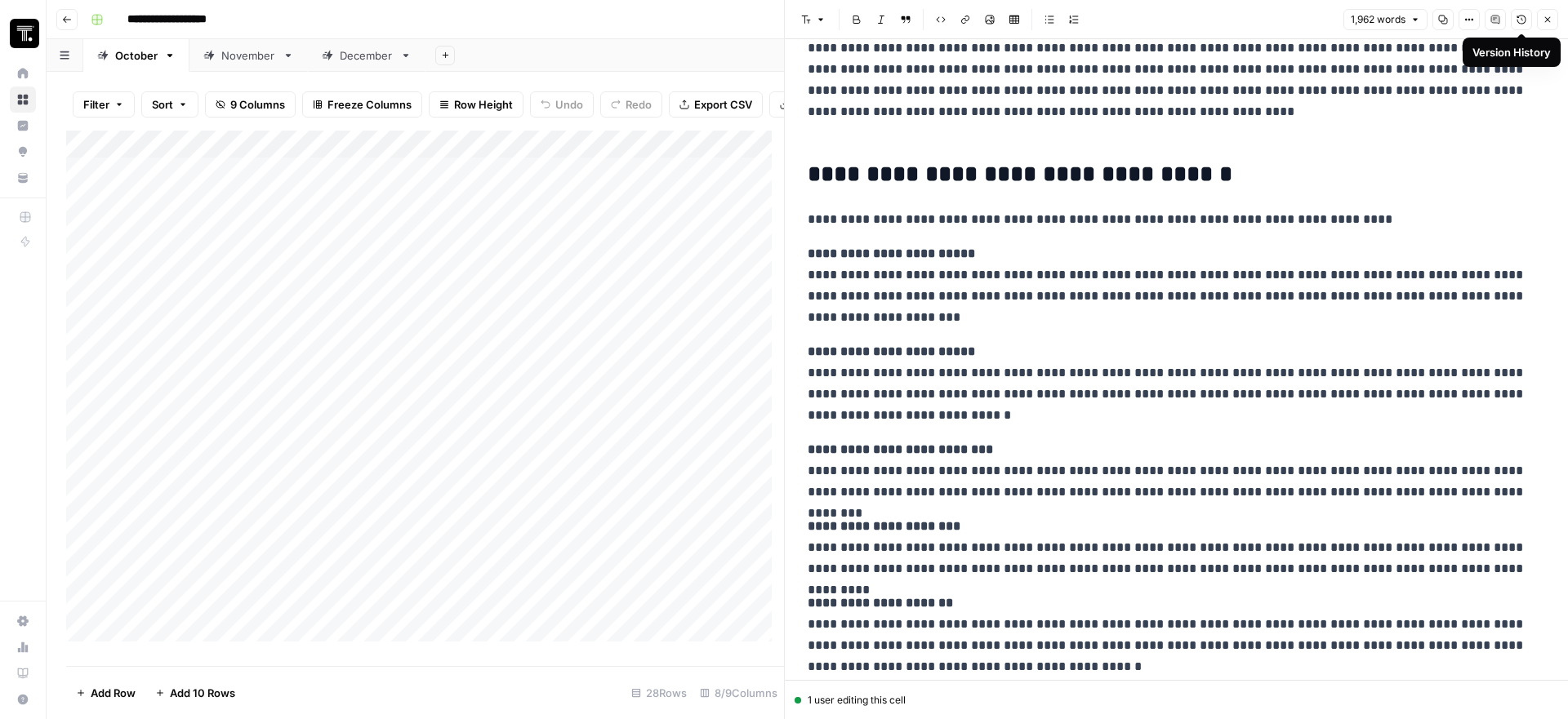
click at [1519, 23] on icon "button" at bounding box center [1522, 20] width 9 height 9
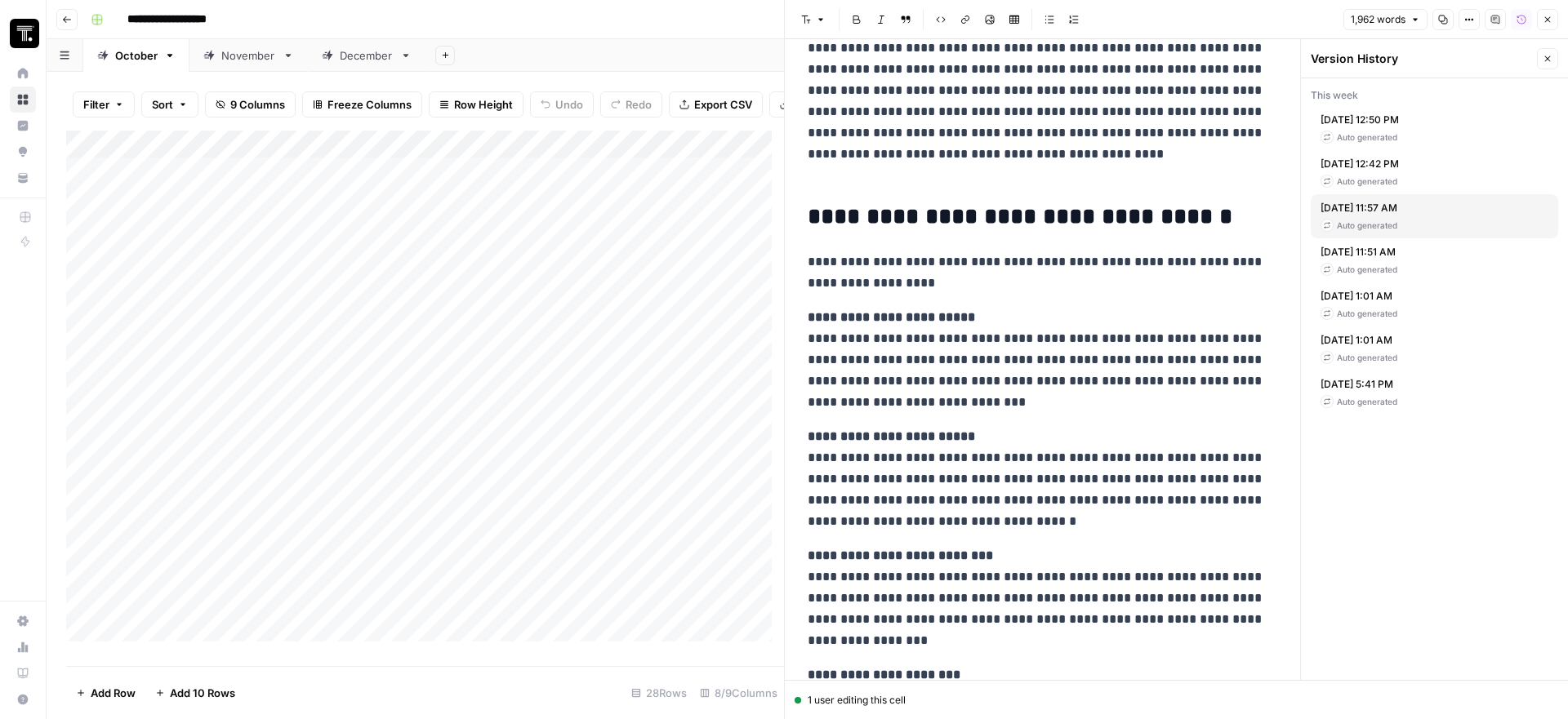
scroll to position [1266, 0]
click at [1399, 126] on span "[DATE] 12:50 PM" at bounding box center [1360, 120] width 79 height 15
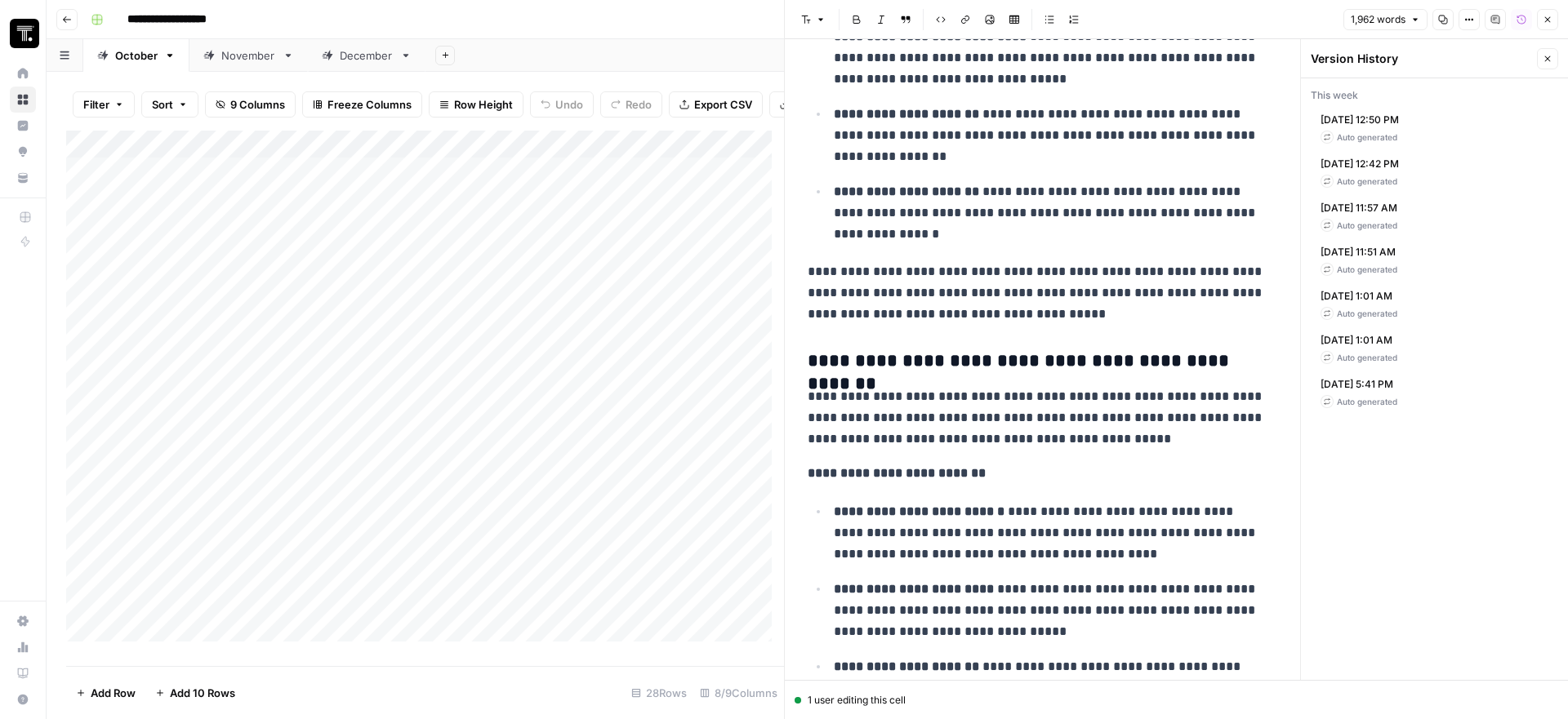
scroll to position [4493, 0]
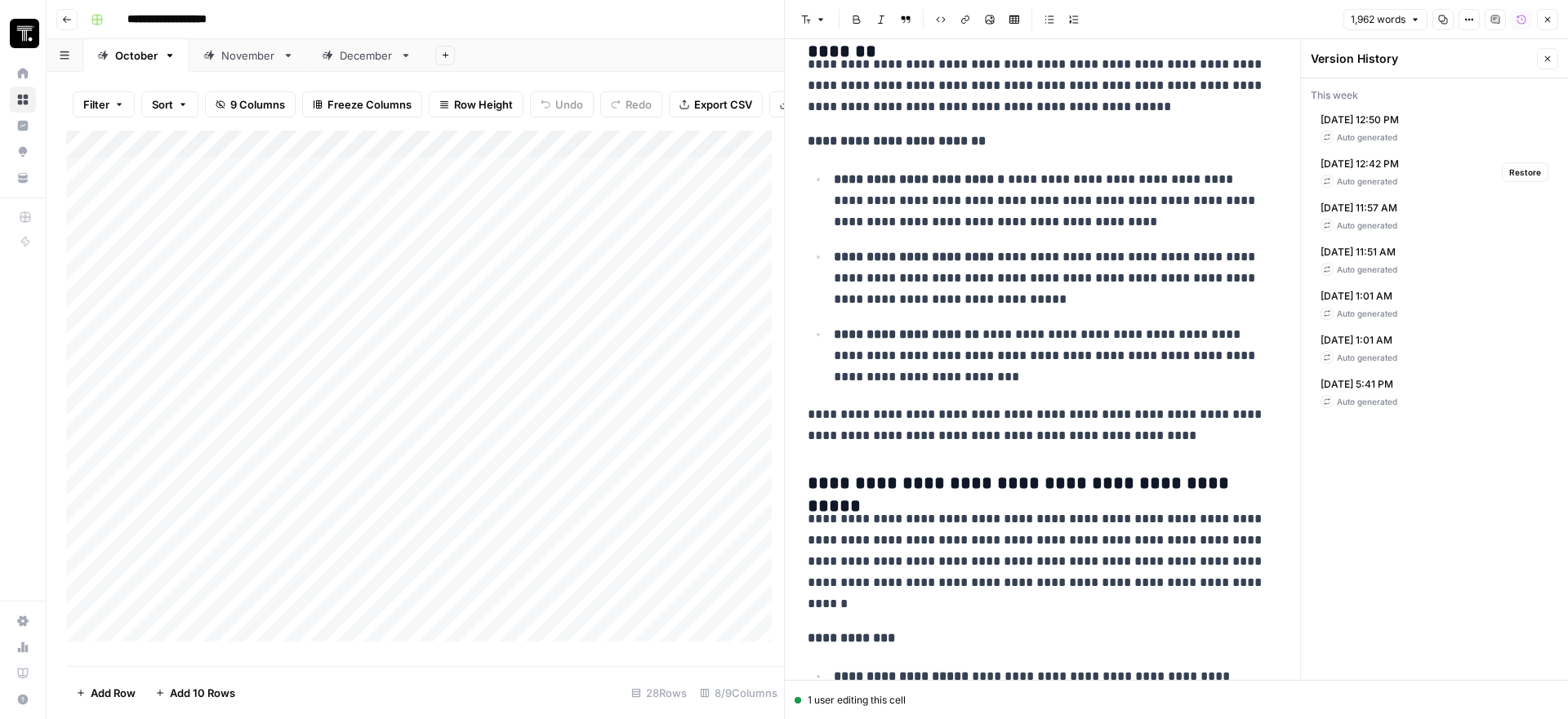
click at [1399, 176] on div "Auto generated" at bounding box center [1360, 180] width 79 height 13
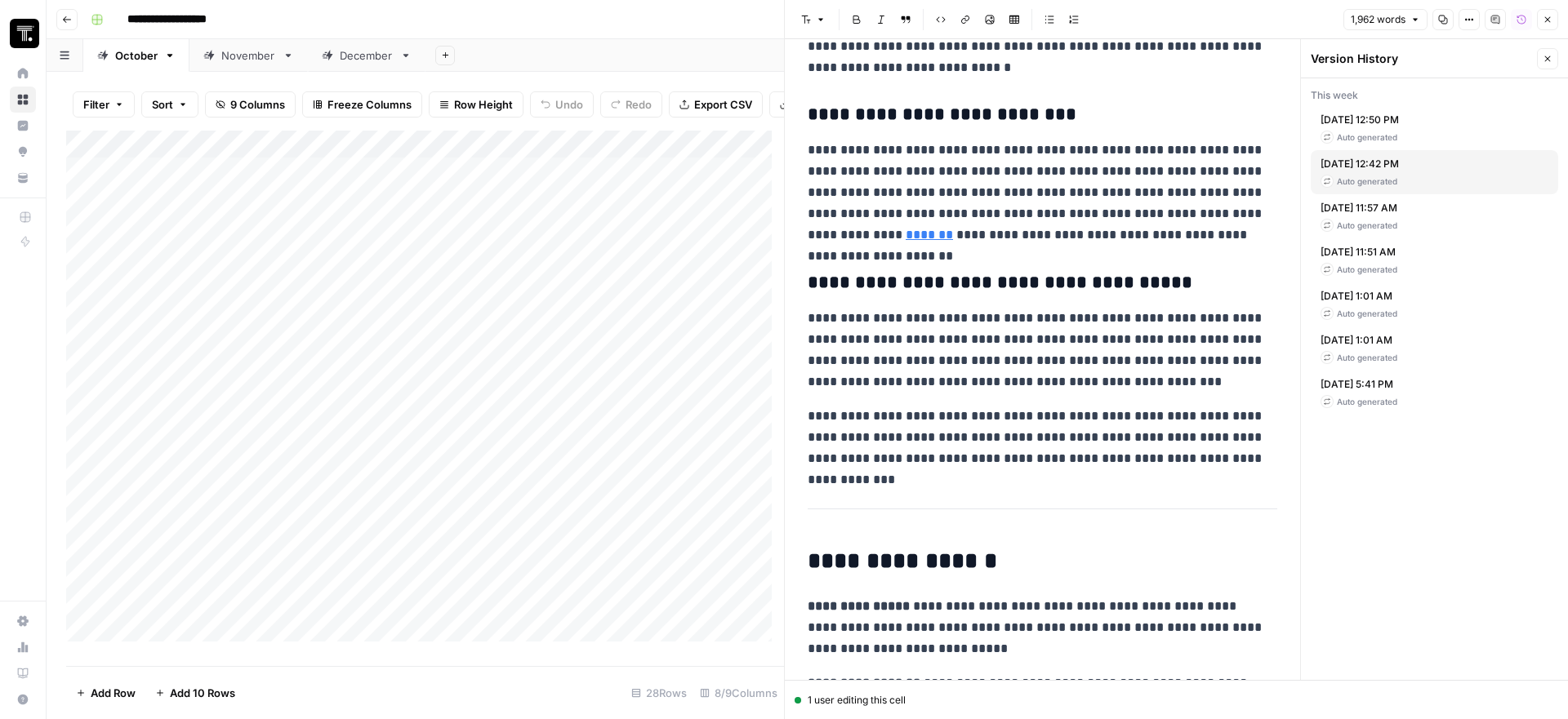
scroll to position [6979, 0]
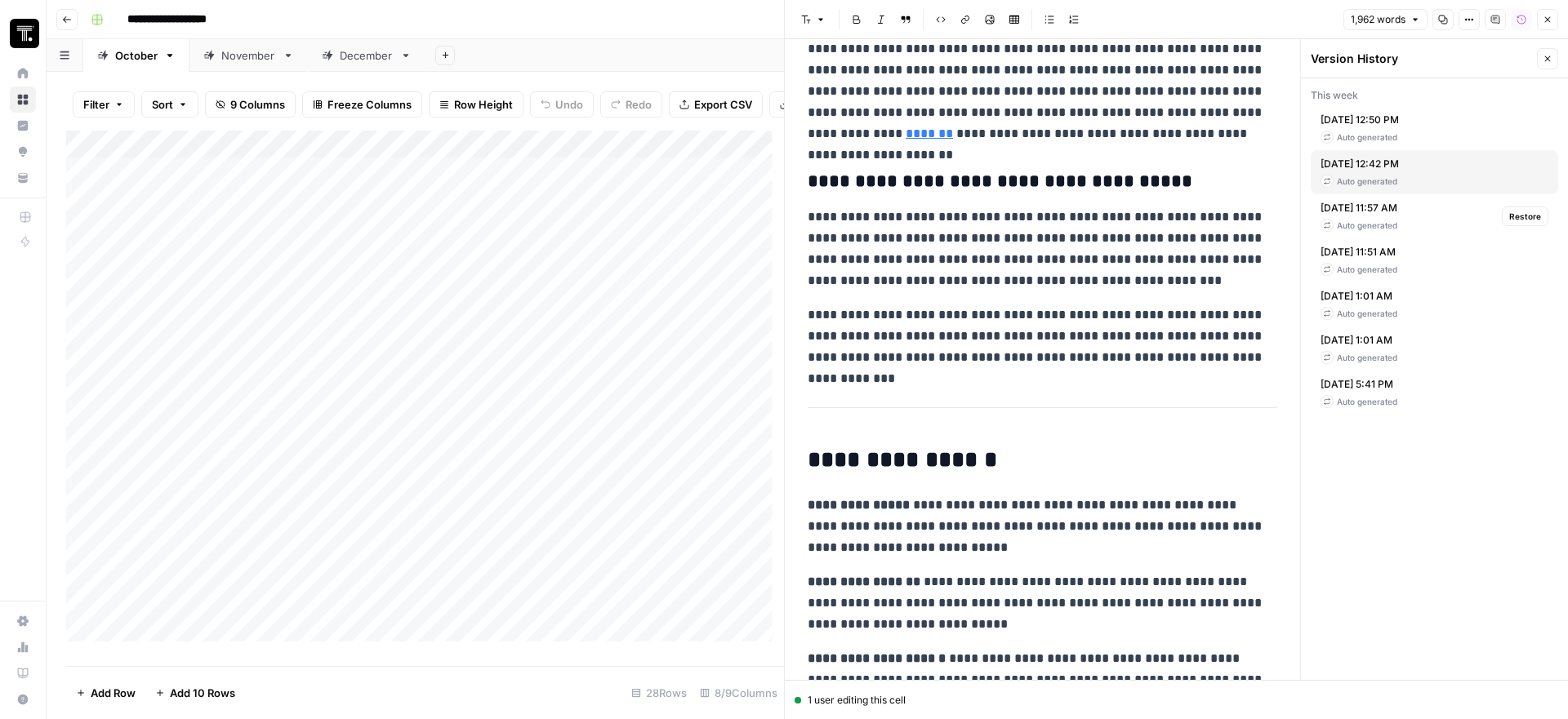
click at [1374, 222] on div "Auto generated" at bounding box center [1359, 225] width 77 height 13
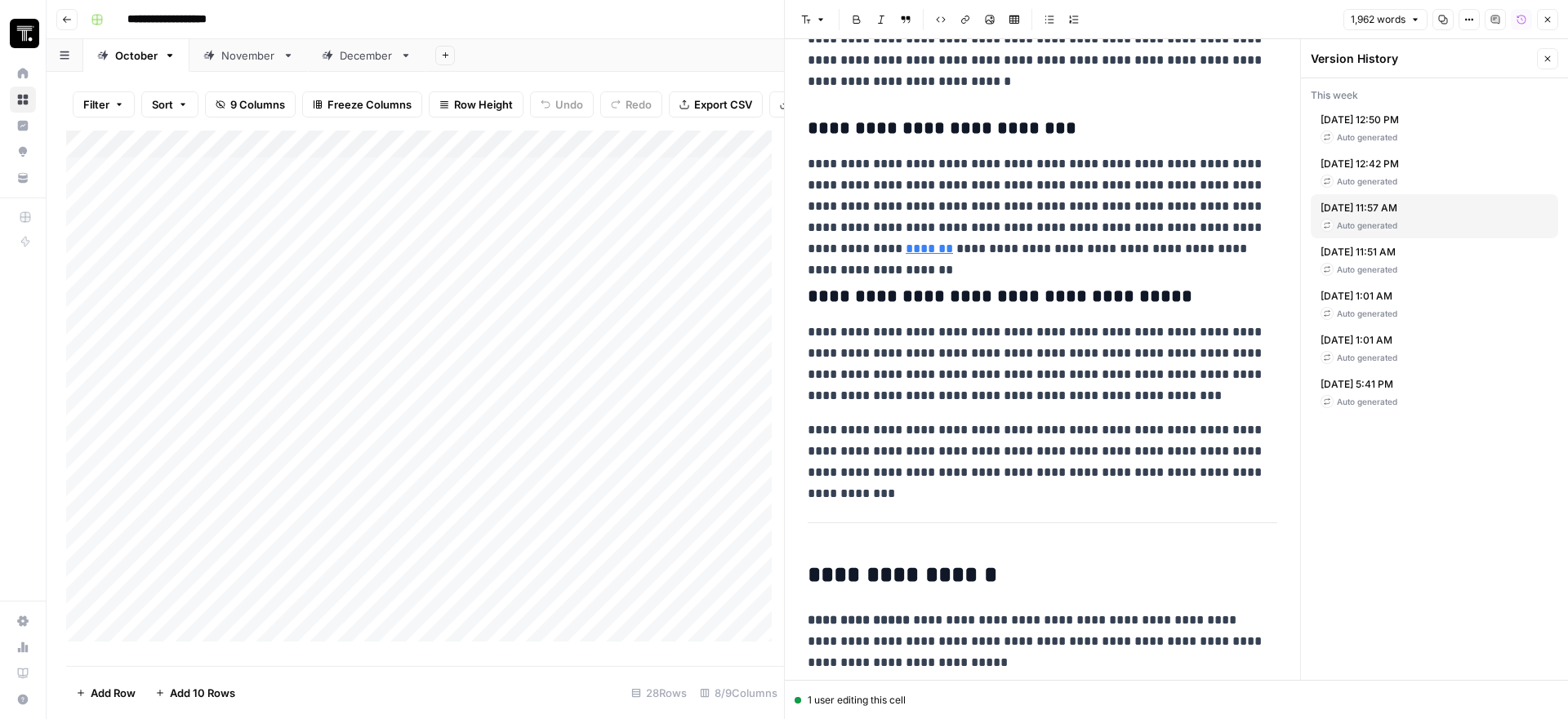
scroll to position [7002, 0]
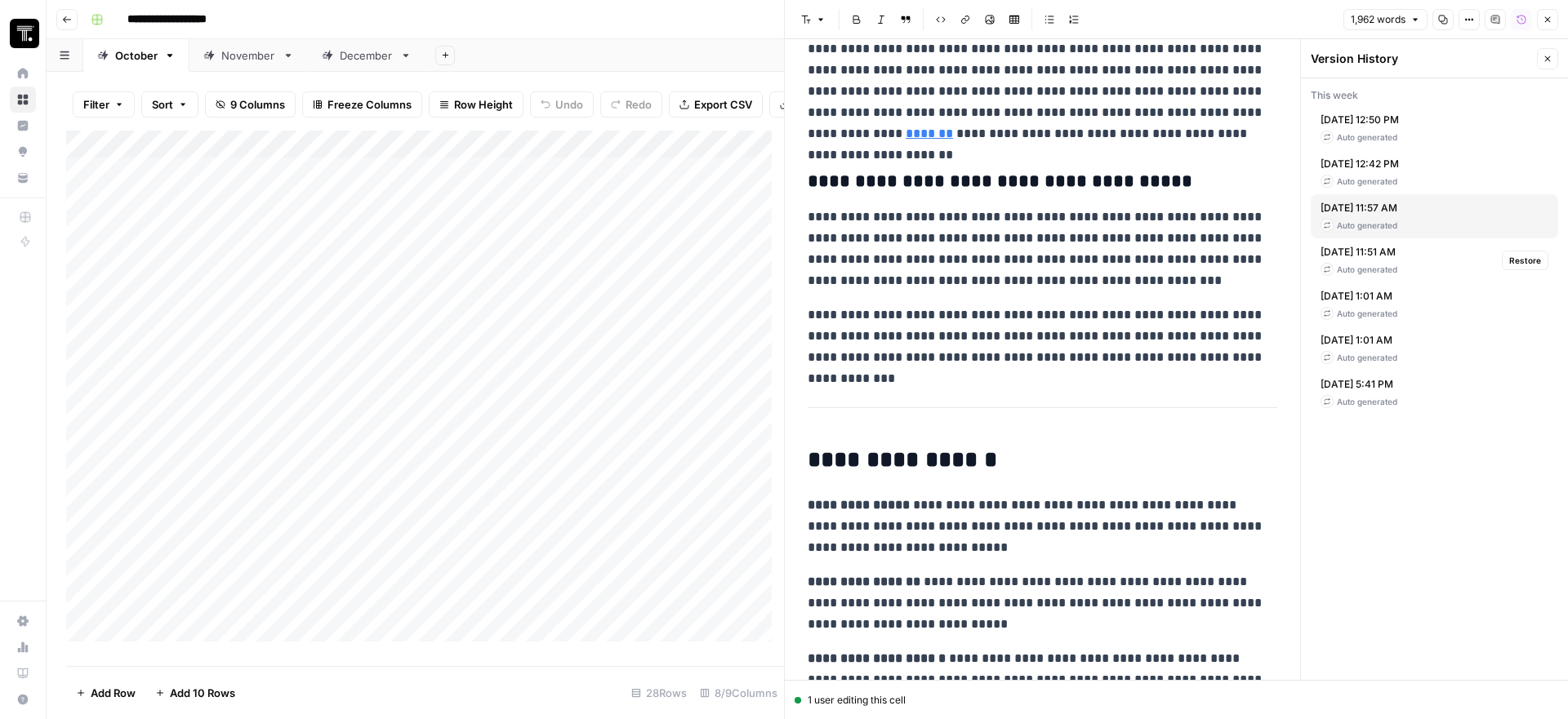
click at [1388, 264] on div "Auto generated" at bounding box center [1359, 268] width 77 height 13
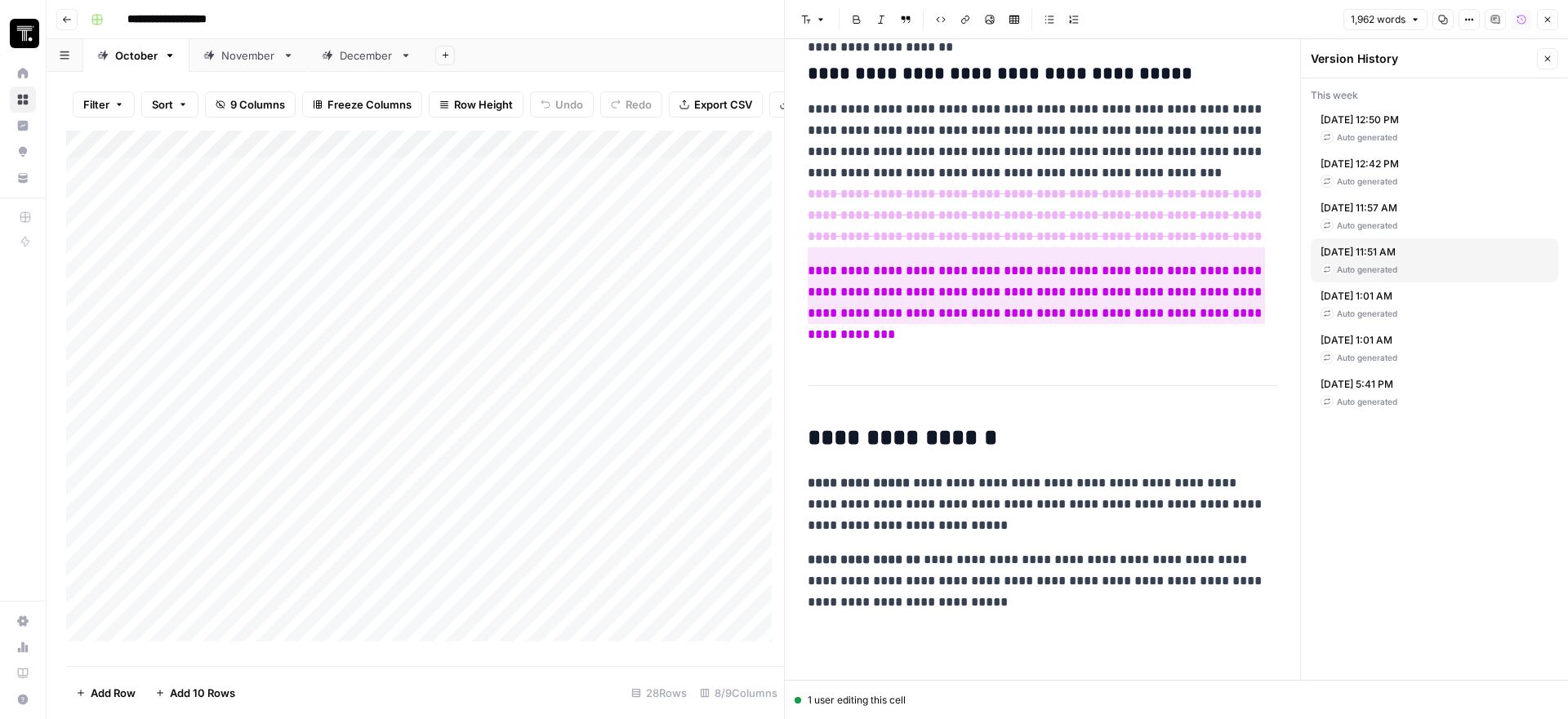
scroll to position [7152, 0]
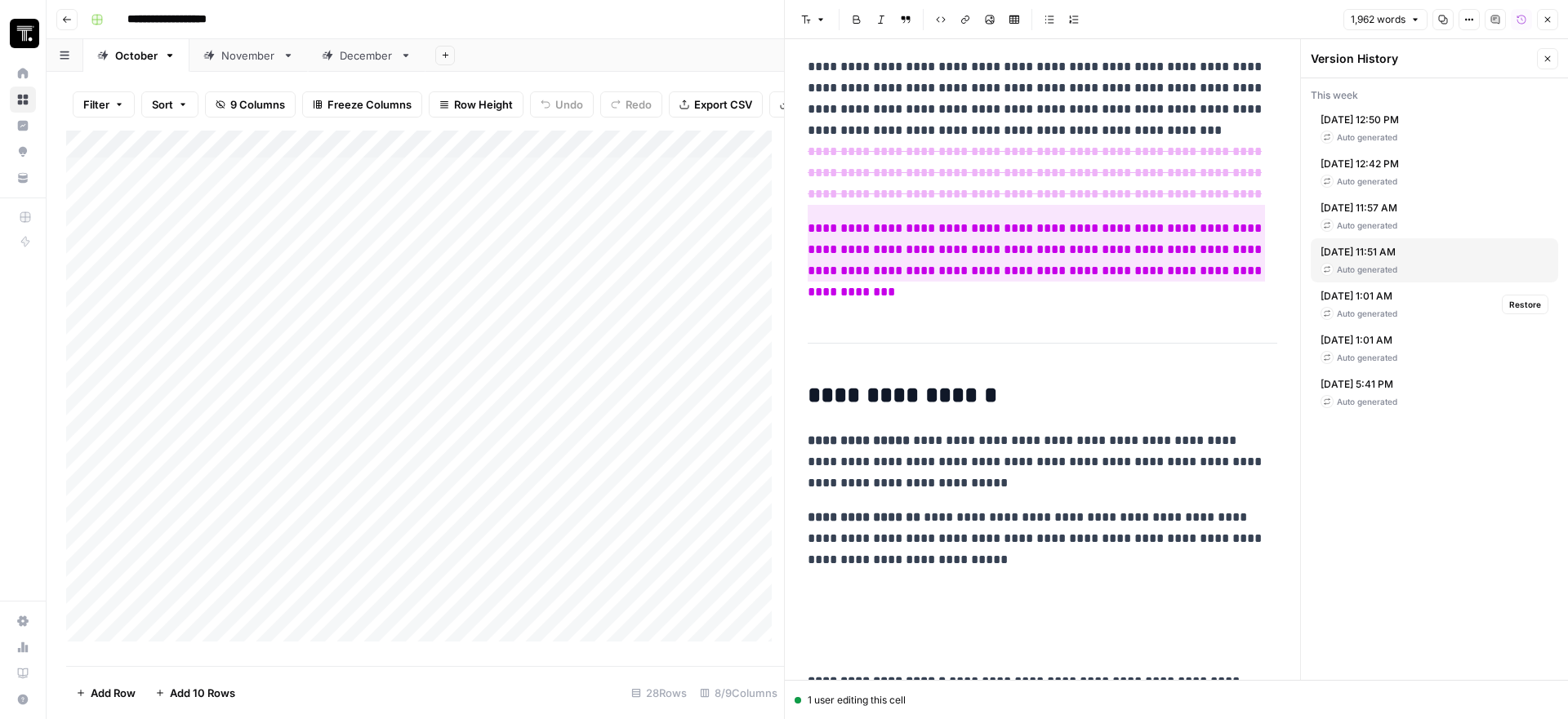
click at [1362, 311] on div "Auto generated" at bounding box center [1359, 313] width 77 height 13
click at [1346, 351] on div "Auto generated" at bounding box center [1359, 357] width 77 height 13
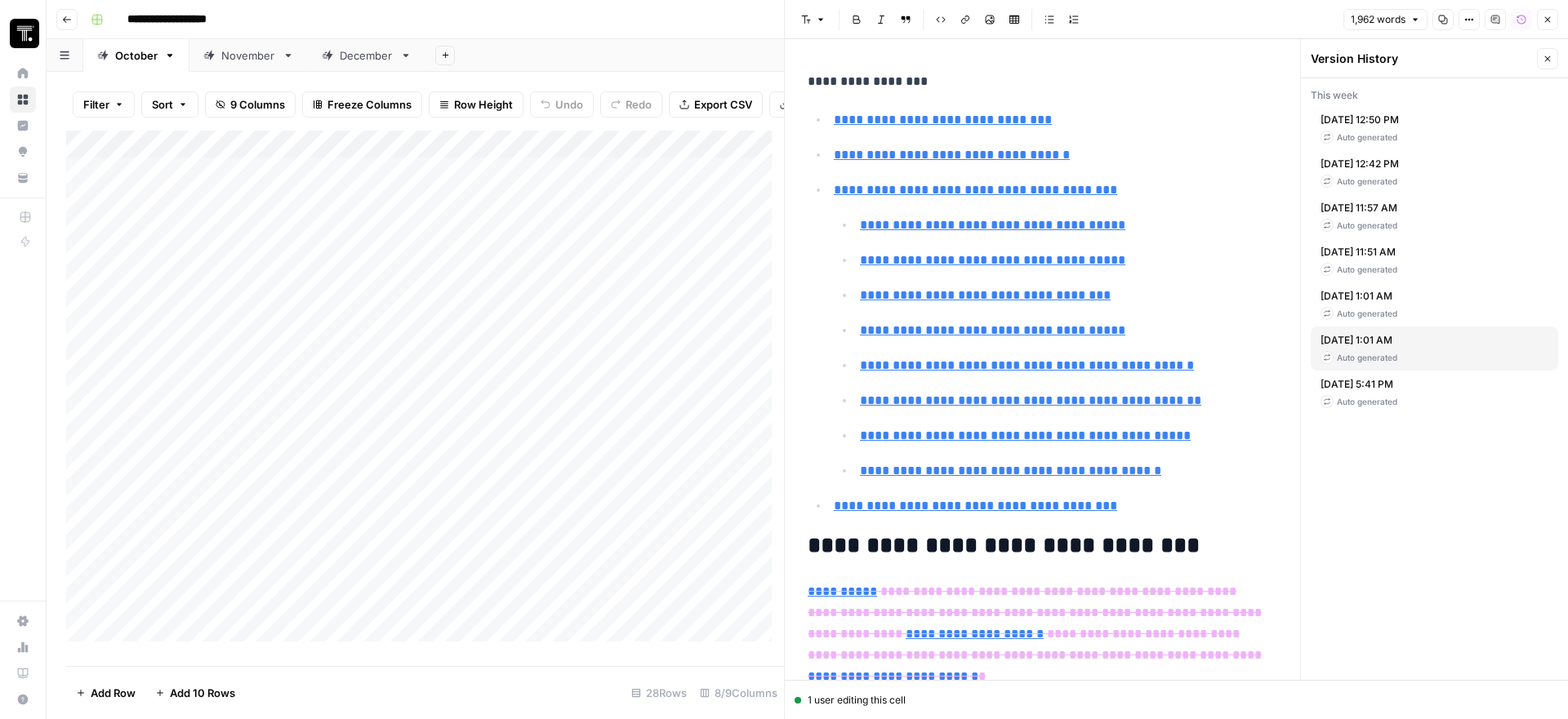
type input "[URL][DOMAIN_NAME]"
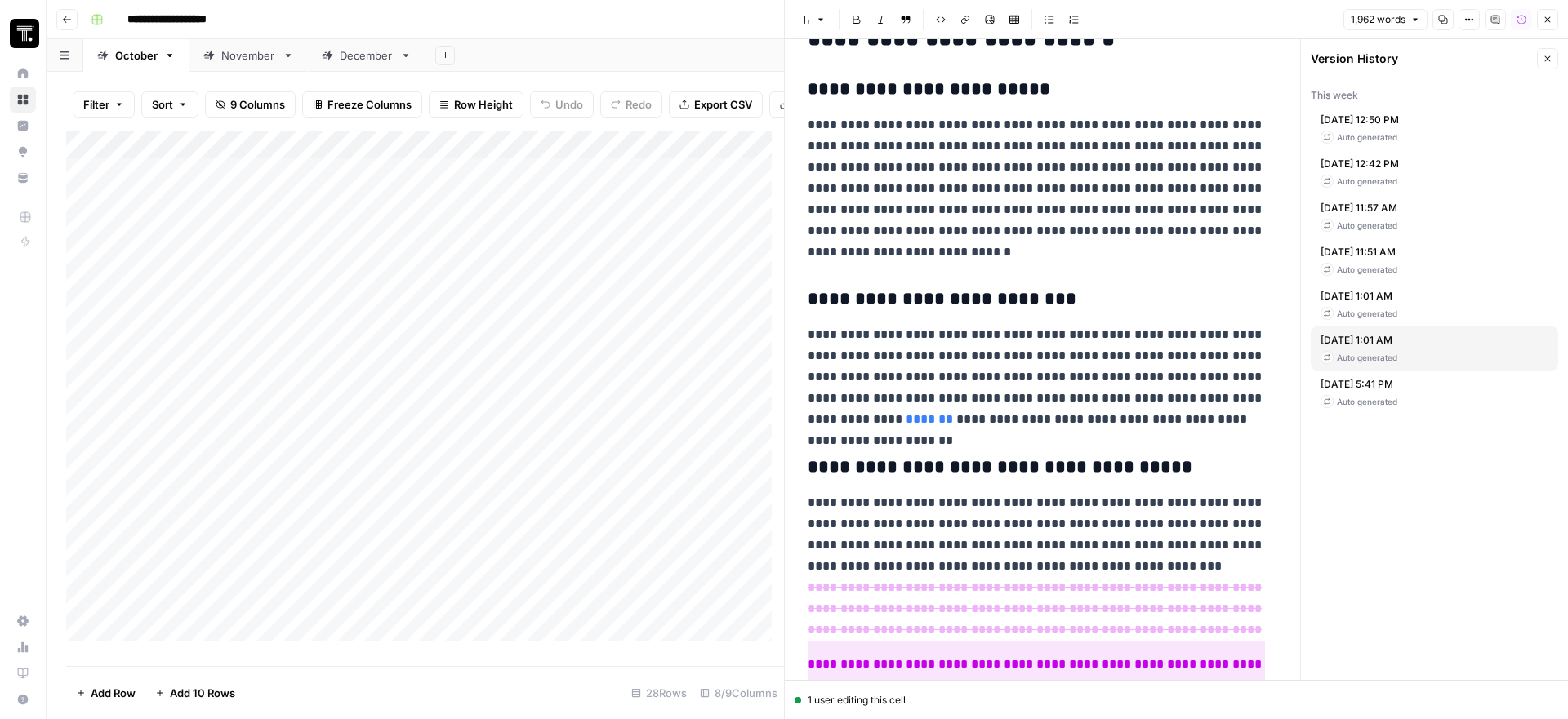
scroll to position [7223, 0]
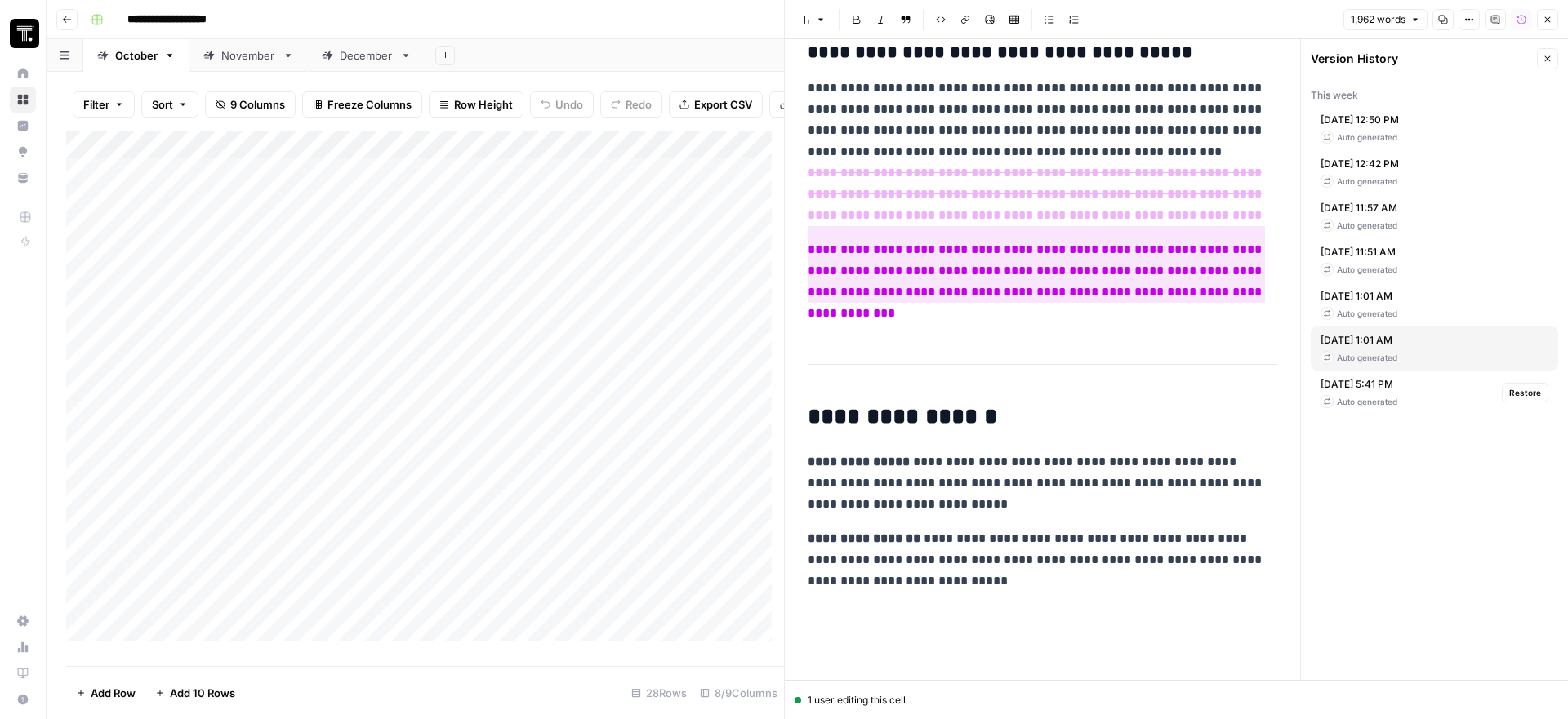
click at [1359, 410] on div "[DATE] 5:41 PM Auto generated Restore" at bounding box center [1435, 393] width 247 height 44
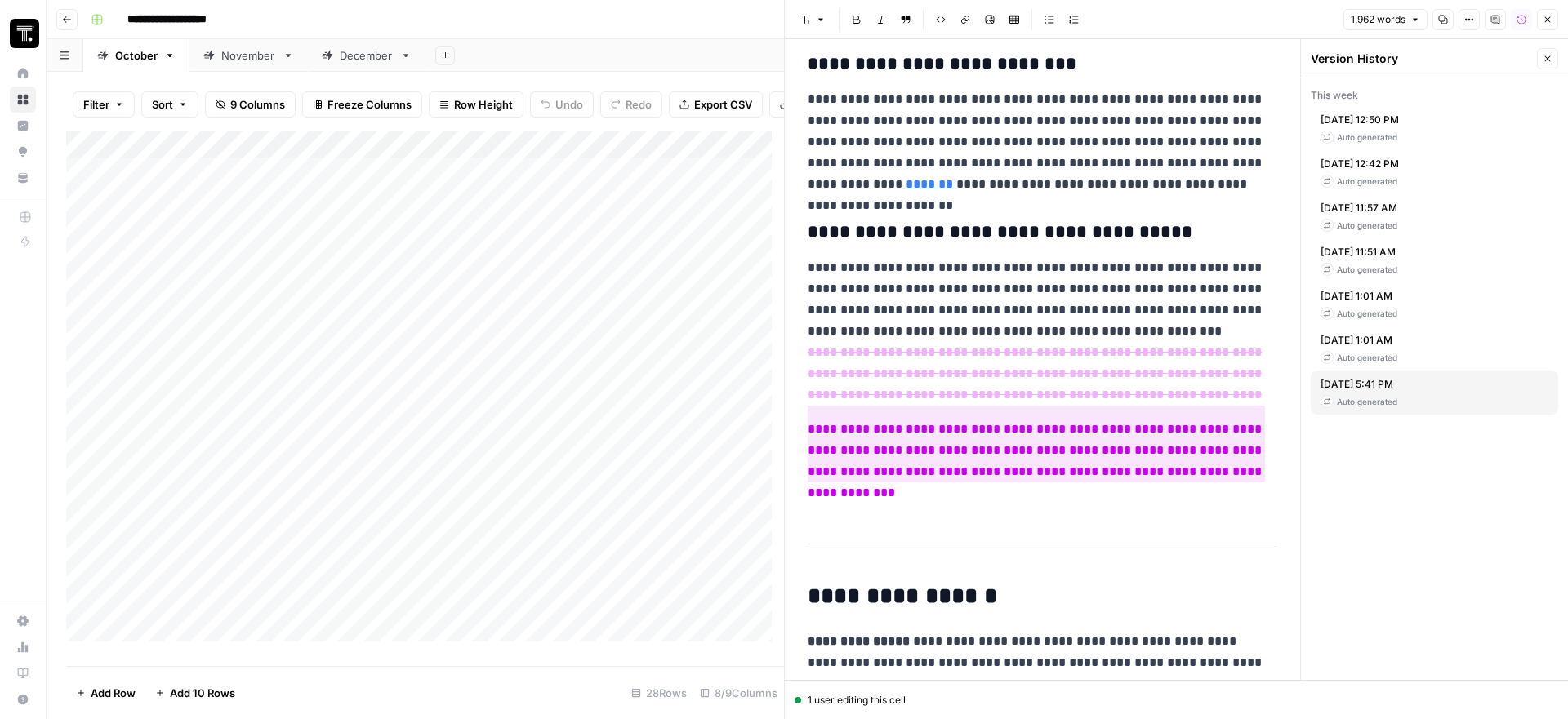
scroll to position [7200, 0]
